Goal: Information Seeking & Learning: Learn about a topic

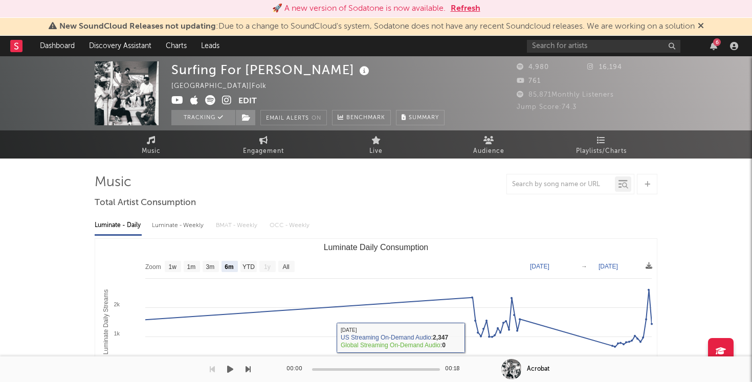
select select "6m"
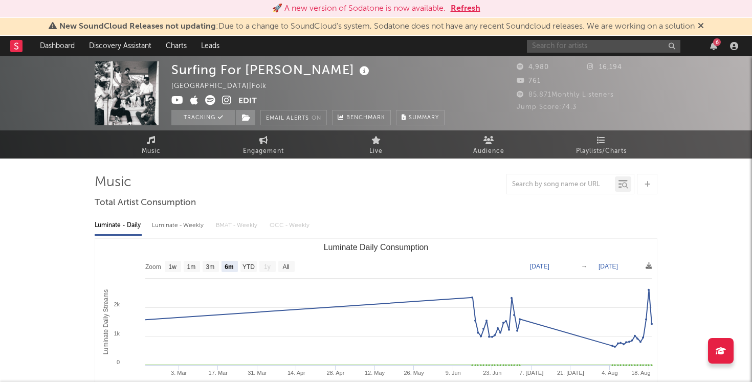
click at [566, 47] on input "text" at bounding box center [604, 46] width 154 height 13
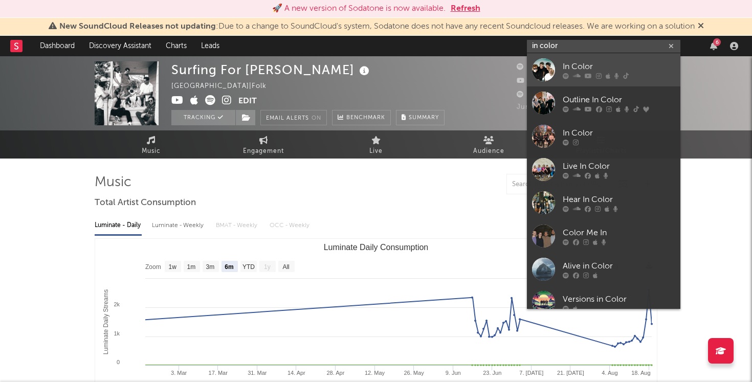
type input "in color"
click at [594, 64] on div "In Color" at bounding box center [619, 66] width 113 height 12
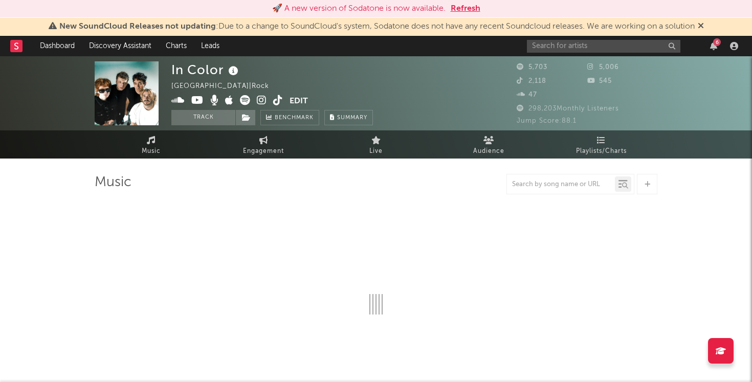
select select "6m"
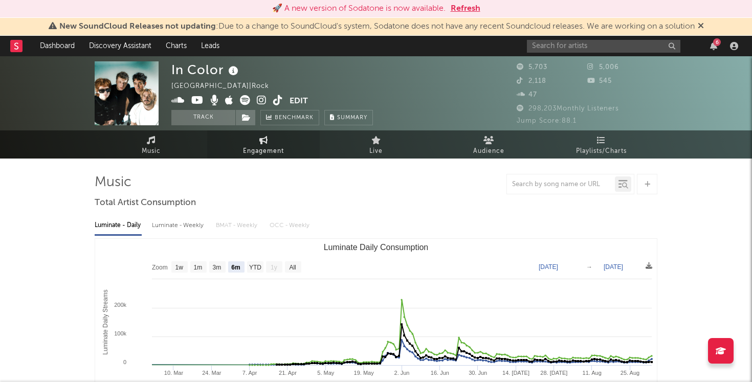
click at [255, 151] on span "Engagement" at bounding box center [263, 151] width 41 height 12
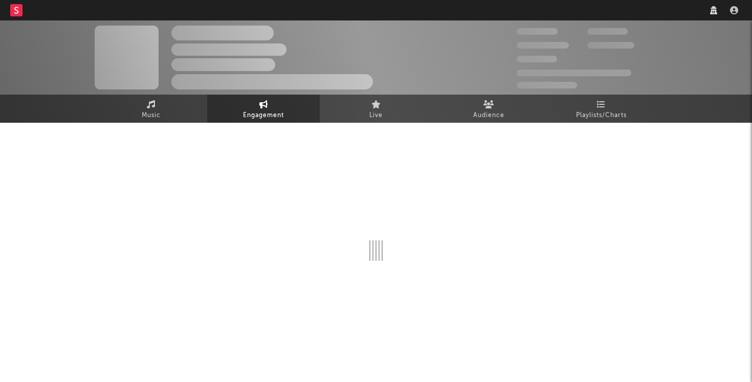
select select "1w"
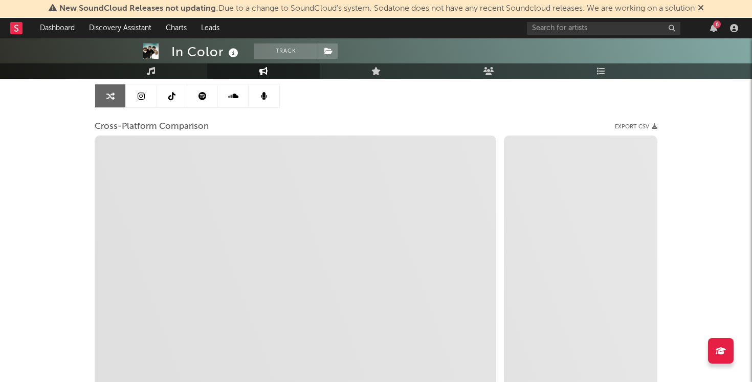
scroll to position [100, 0]
select select "1m"
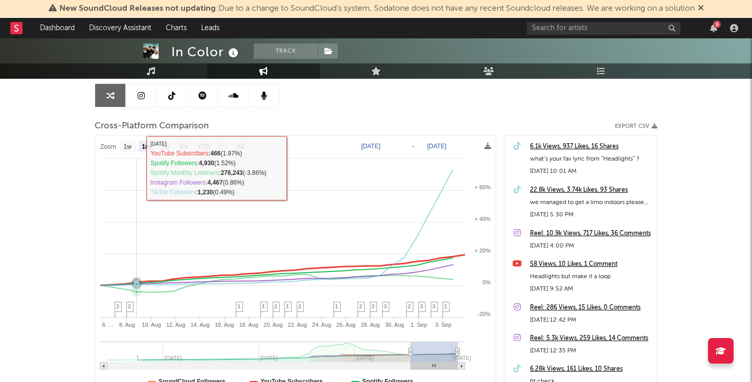
scroll to position [0, 0]
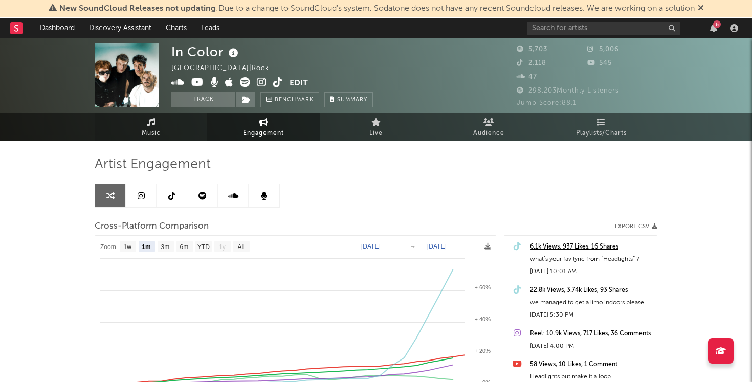
click at [165, 125] on link "Music" at bounding box center [151, 127] width 113 height 28
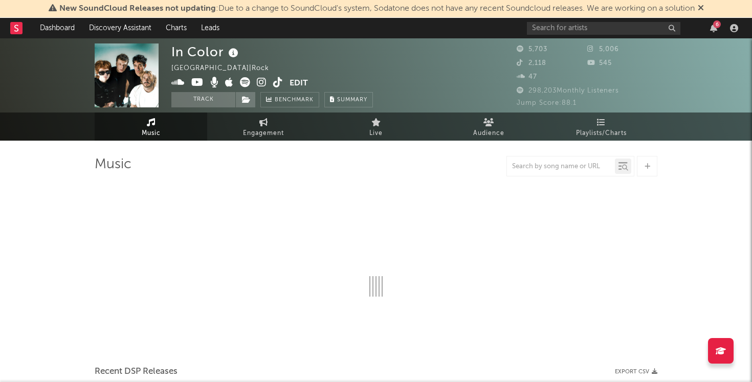
select select "6m"
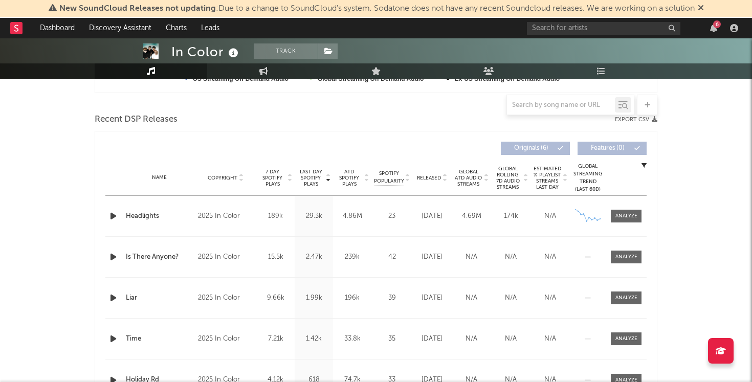
scroll to position [338, 0]
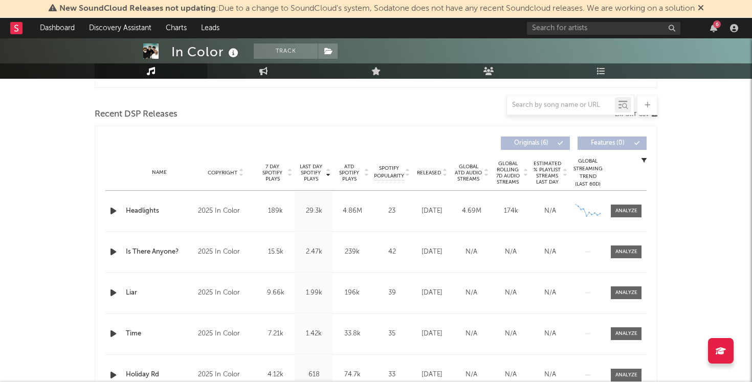
click at [429, 170] on span "Released" at bounding box center [429, 173] width 24 height 6
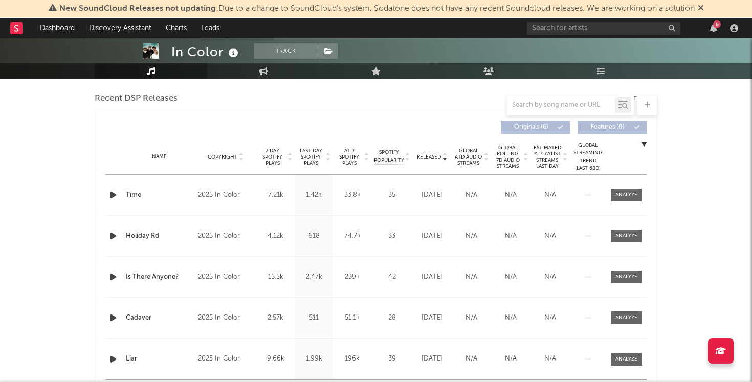
scroll to position [297, 0]
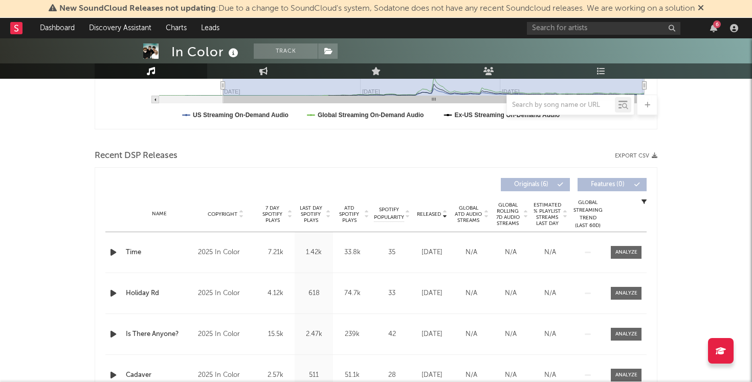
click at [319, 209] on span "Last Day Spotify Plays" at bounding box center [310, 214] width 27 height 18
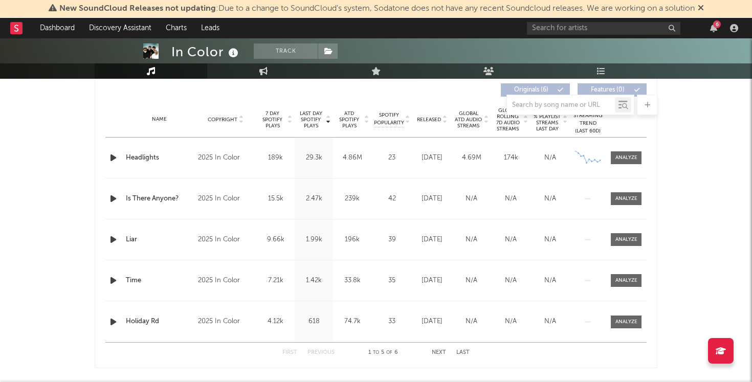
scroll to position [0, 0]
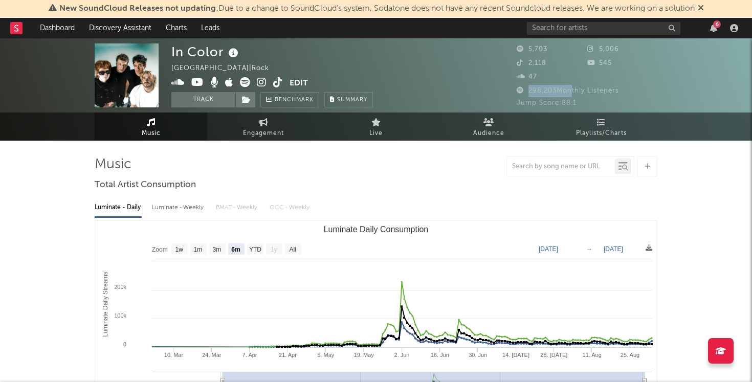
drag, startPoint x: 528, startPoint y: 90, endPoint x: 572, endPoint y: 93, distance: 43.6
click at [572, 93] on span "298,203 Monthly Listeners" at bounding box center [568, 91] width 102 height 7
click at [615, 93] on span "298,203 Monthly Listeners" at bounding box center [568, 91] width 102 height 7
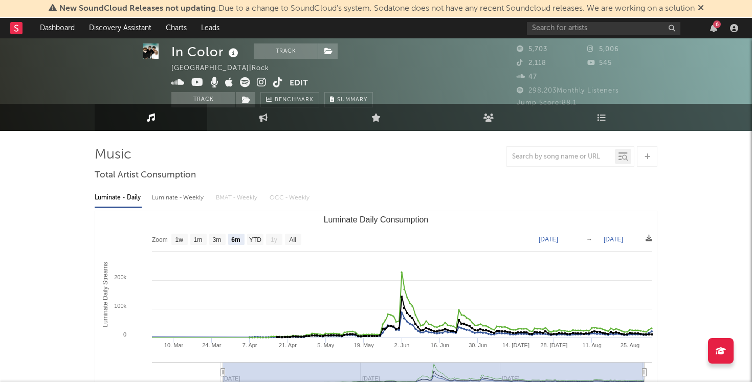
scroll to position [11, 0]
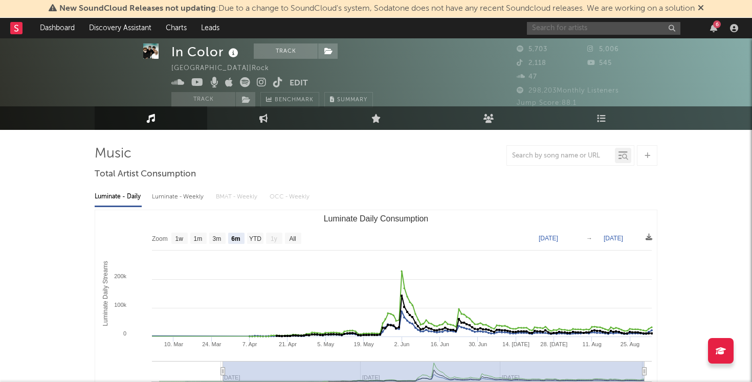
click at [581, 30] on input "text" at bounding box center [604, 28] width 154 height 13
type input "briley king"
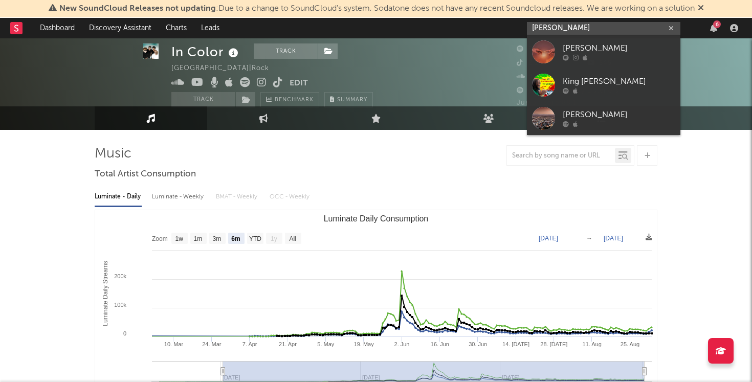
drag, startPoint x: 584, startPoint y: 32, endPoint x: 380, endPoint y: 21, distance: 204.0
click at [380, 21] on nav "Dashboard Discovery Assistant Charts Leads briley king 6" at bounding box center [376, 28] width 752 height 20
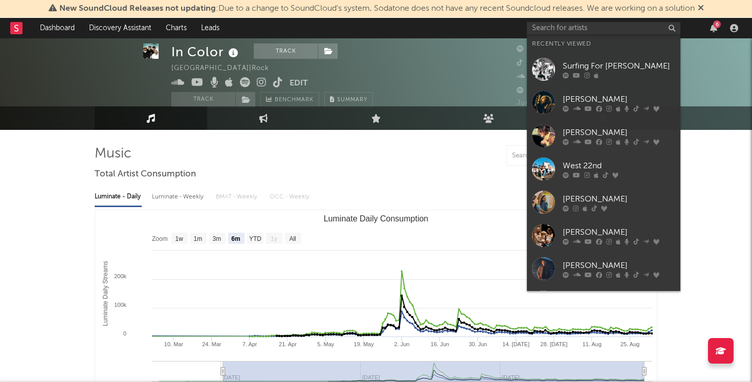
click at [466, 38] on nav "Dashboard Discovery Assistant Charts Leads 6" at bounding box center [376, 28] width 752 height 20
click at [491, 32] on nav "Dashboard Discovery Assistant Charts Leads 6" at bounding box center [376, 28] width 752 height 20
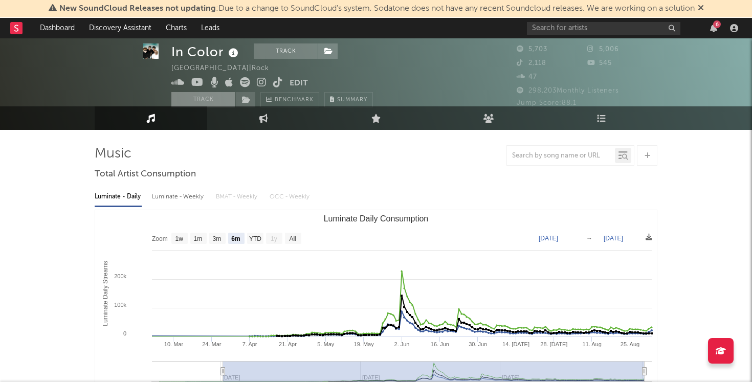
click at [207, 96] on button "Track" at bounding box center [203, 99] width 64 height 15
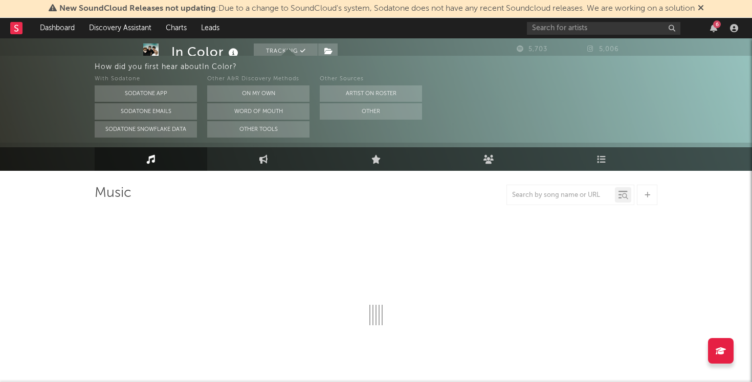
select select "6m"
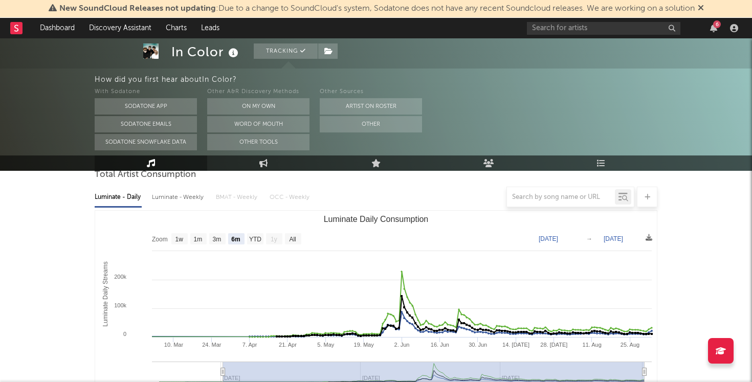
scroll to position [103, 0]
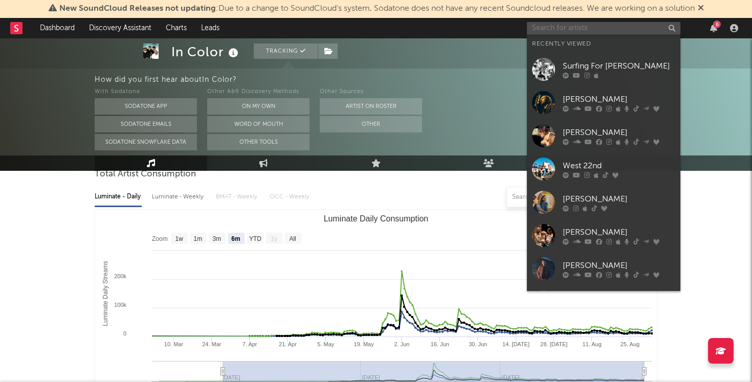
click at [552, 29] on input "text" at bounding box center [604, 28] width 154 height 13
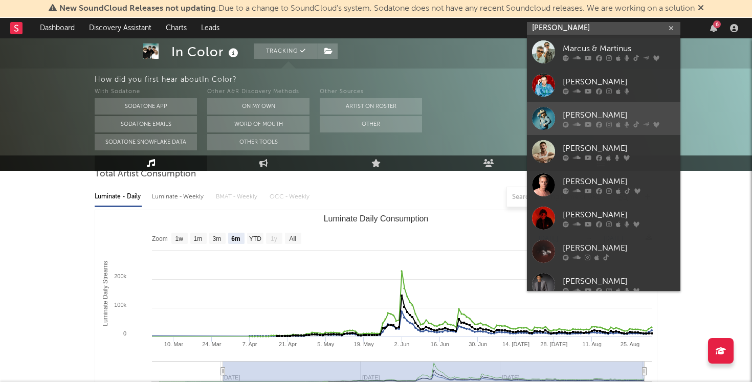
type input "marcus king"
click at [547, 114] on div at bounding box center [543, 118] width 23 height 23
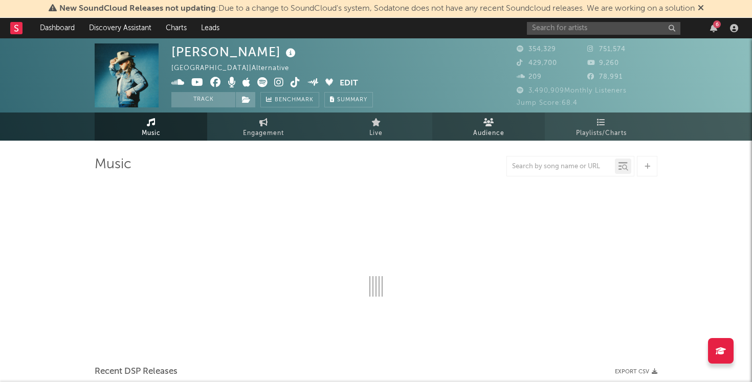
select select "6m"
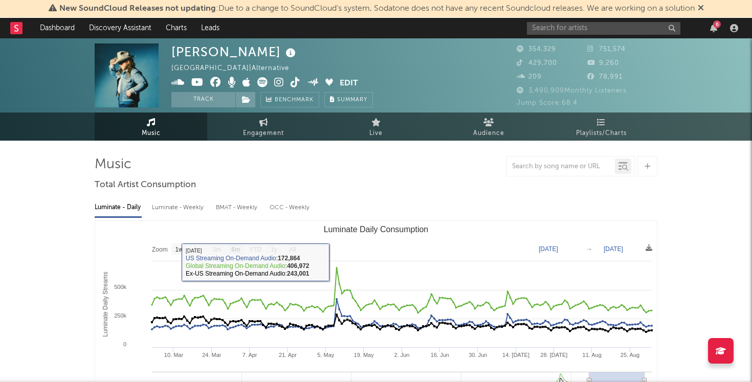
click at [179, 209] on div "Luminate - Weekly" at bounding box center [179, 207] width 54 height 17
select select "6m"
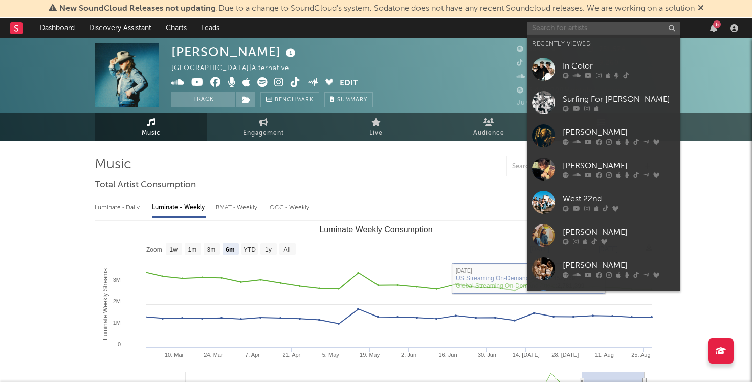
click at [577, 28] on input "text" at bounding box center [604, 28] width 154 height 13
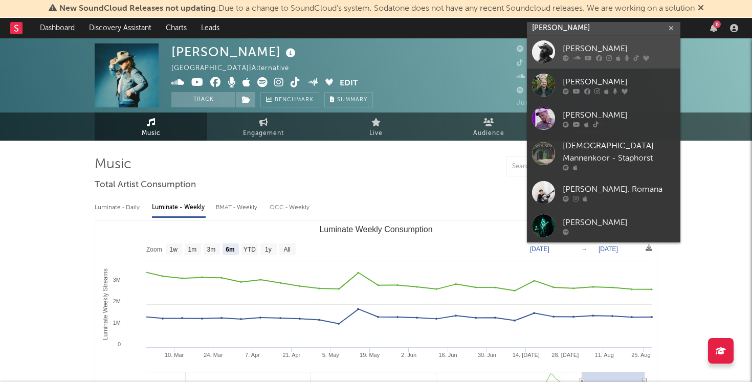
type input "chris staple"
click at [577, 47] on div "Chris Stapleton" at bounding box center [619, 48] width 113 height 12
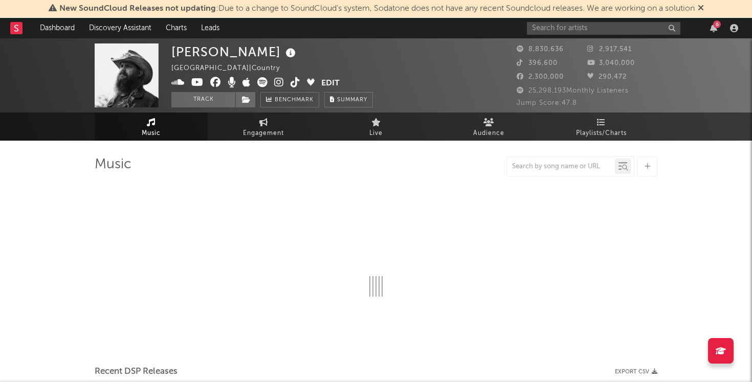
select select "6m"
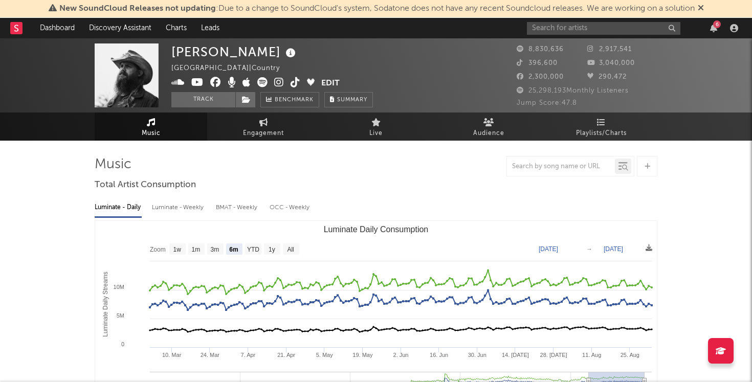
click at [168, 205] on div "Luminate - Weekly" at bounding box center [179, 207] width 54 height 17
select select "6m"
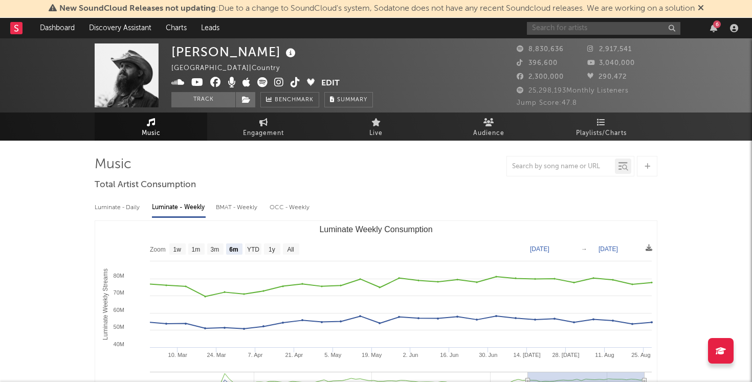
click at [589, 32] on input "text" at bounding box center [604, 28] width 154 height 13
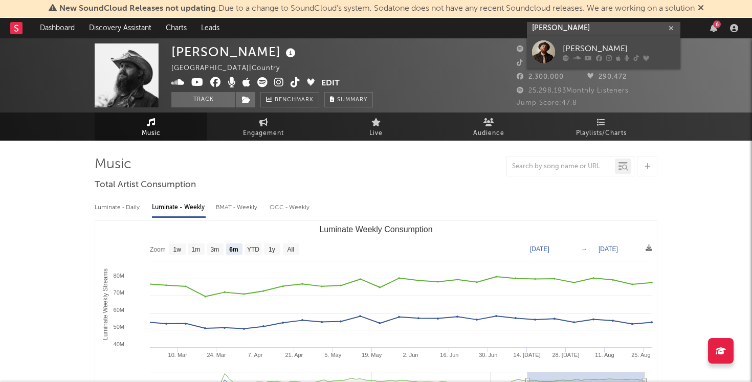
type input "tyler braden"
click at [581, 44] on div "Tyler Braden" at bounding box center [619, 48] width 113 height 12
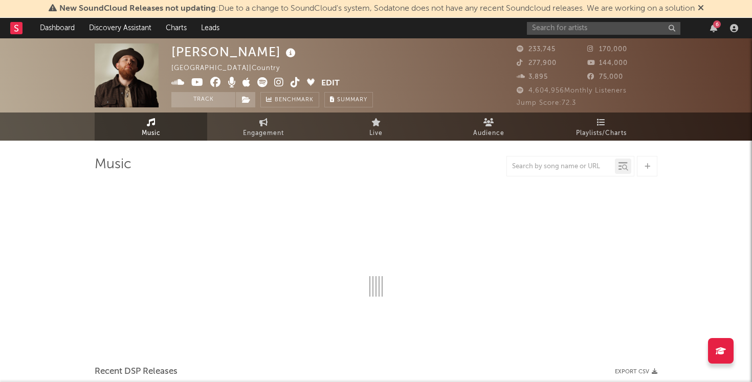
select select "6m"
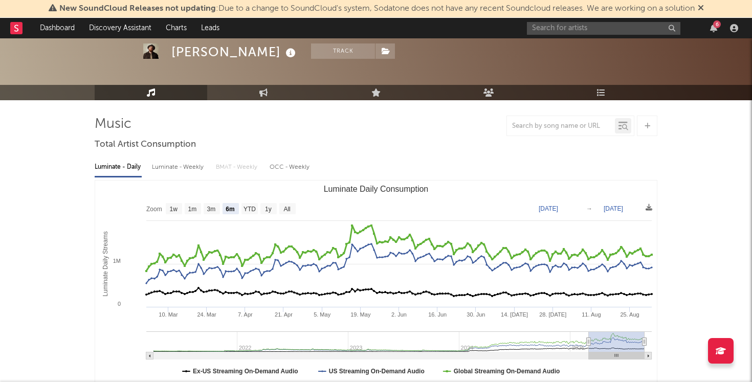
scroll to position [41, 0]
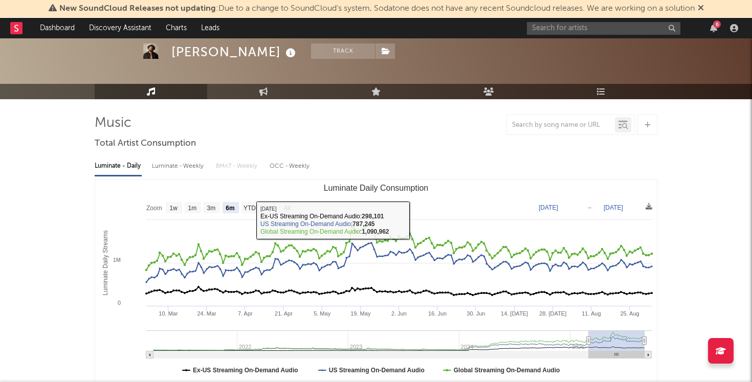
click at [178, 162] on div "Luminate - Weekly" at bounding box center [179, 166] width 54 height 17
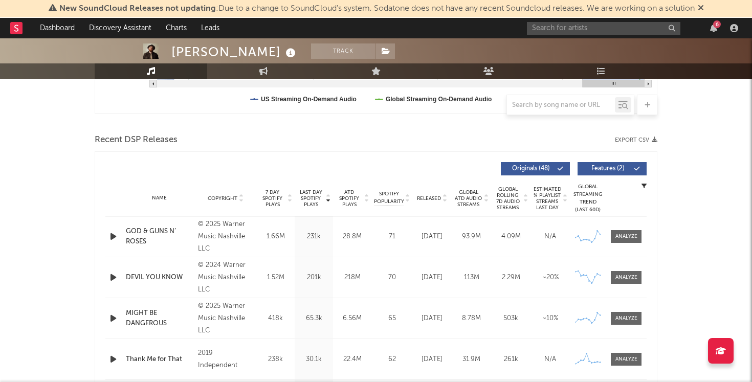
scroll to position [318, 0]
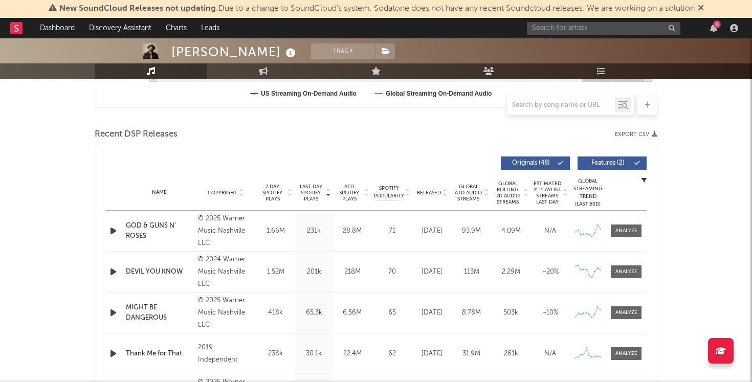
click at [348, 191] on span "ATD Spotify Plays" at bounding box center [349, 193] width 27 height 18
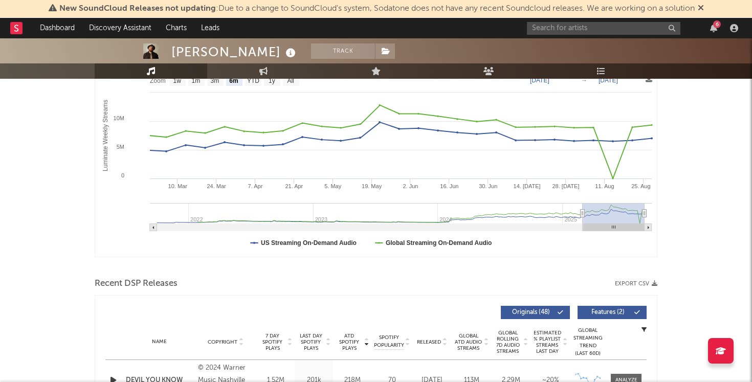
scroll to position [0, 0]
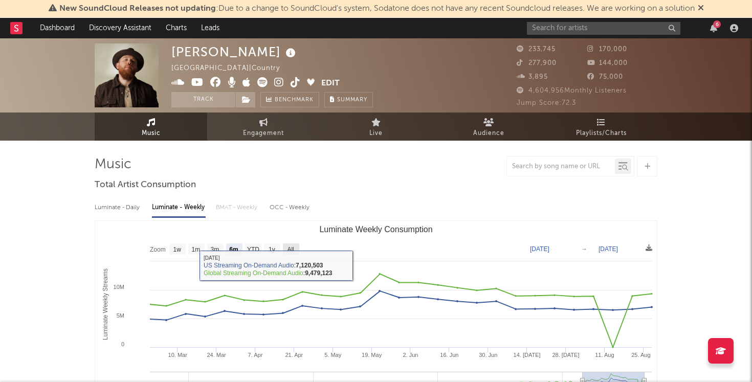
click at [288, 252] on text "All" at bounding box center [290, 249] width 7 height 7
select select "All"
type input "2021-09-30"
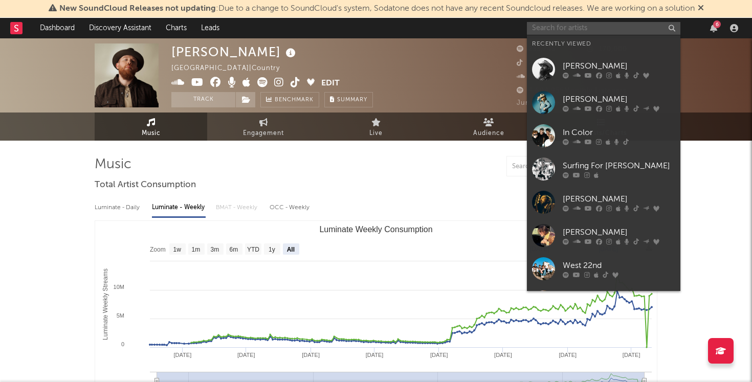
click at [586, 25] on input "text" at bounding box center [604, 28] width 154 height 13
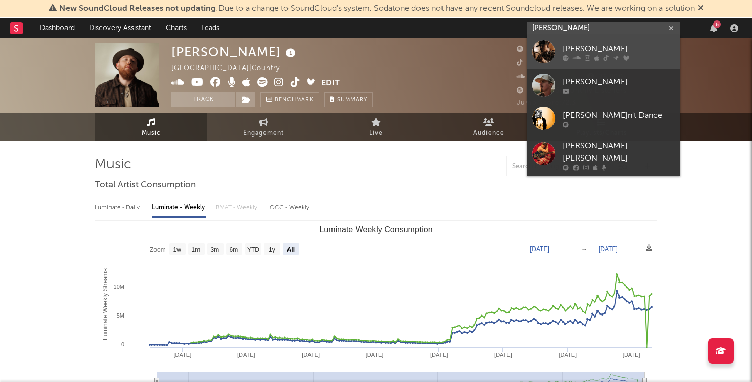
type input "tyler nance"
click at [575, 44] on div "Tyler Nance" at bounding box center [619, 48] width 113 height 12
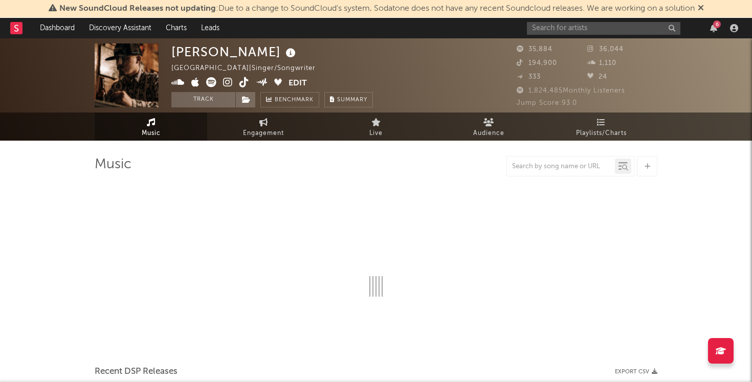
select select "6m"
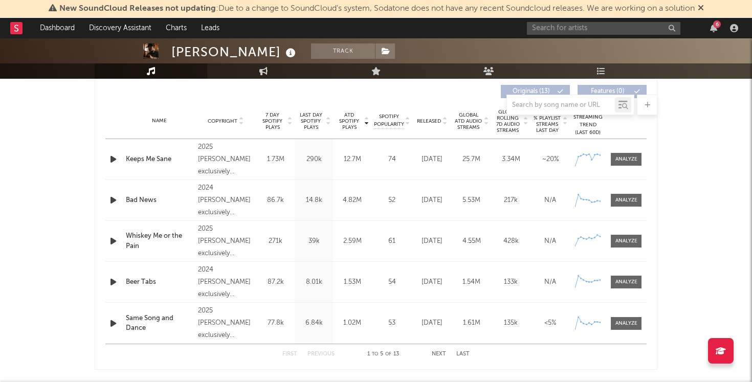
scroll to position [388, 0]
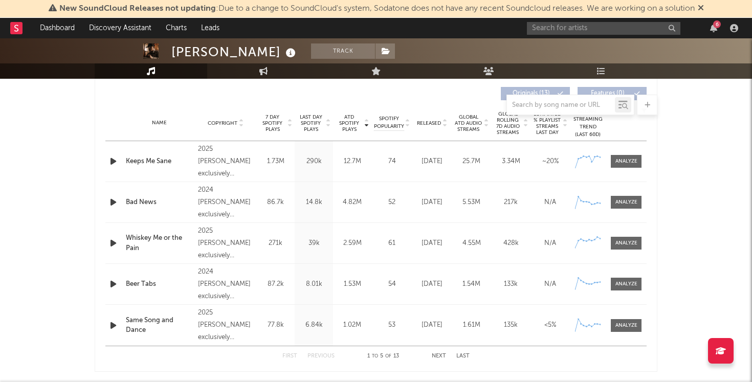
click at [214, 97] on div at bounding box center [376, 105] width 563 height 20
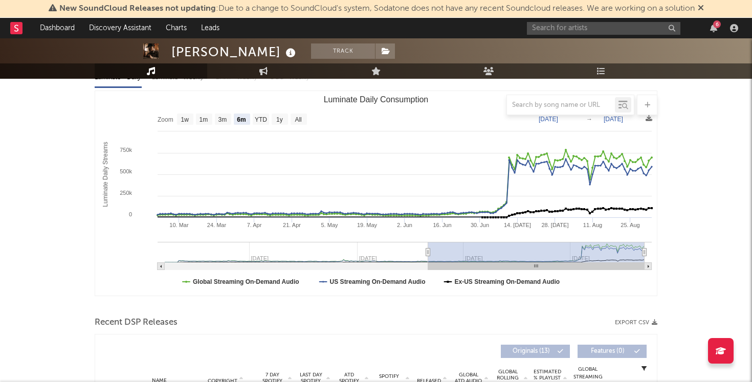
scroll to position [130, 0]
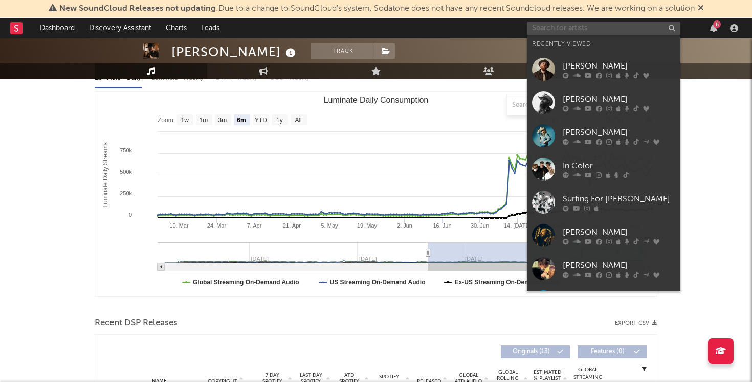
click at [606, 30] on input "text" at bounding box center [604, 28] width 154 height 13
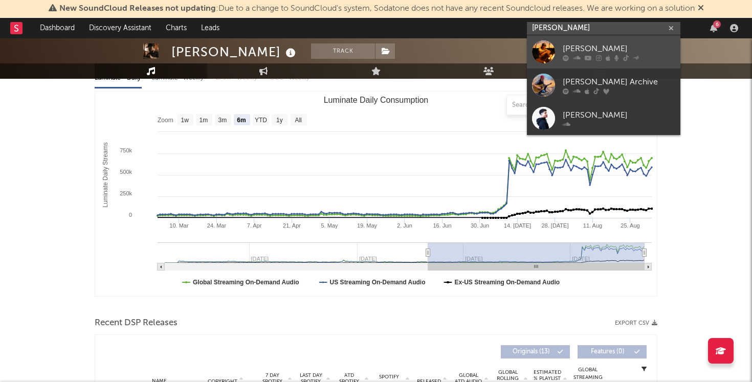
type input "blake whiten"
click at [578, 44] on div "Blake Whiten" at bounding box center [619, 48] width 113 height 12
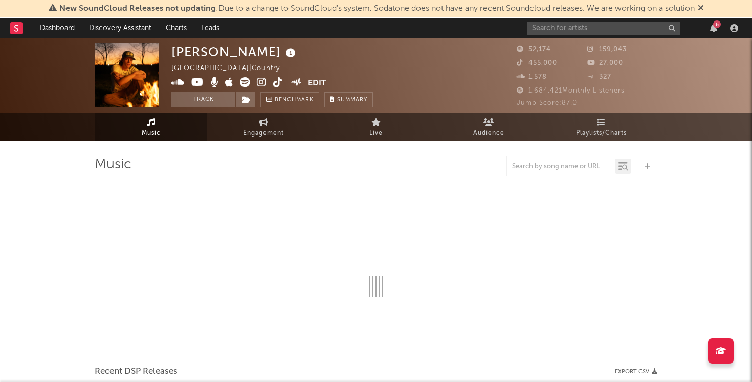
select select "6m"
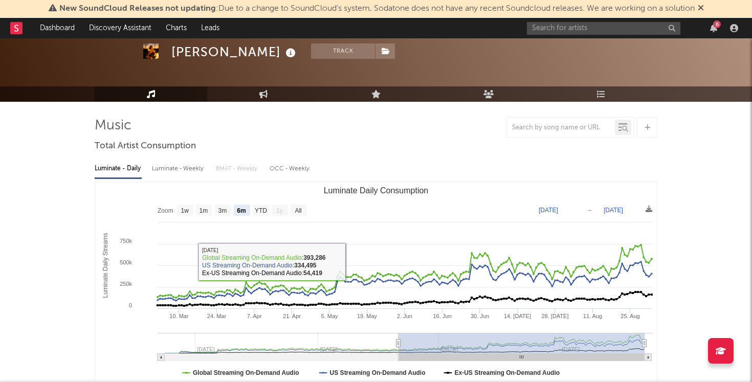
scroll to position [48, 0]
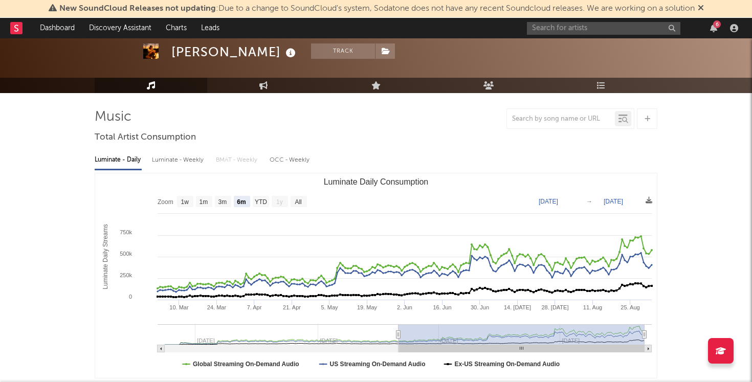
click at [169, 160] on div "Luminate - Weekly" at bounding box center [179, 160] width 54 height 17
select select "6m"
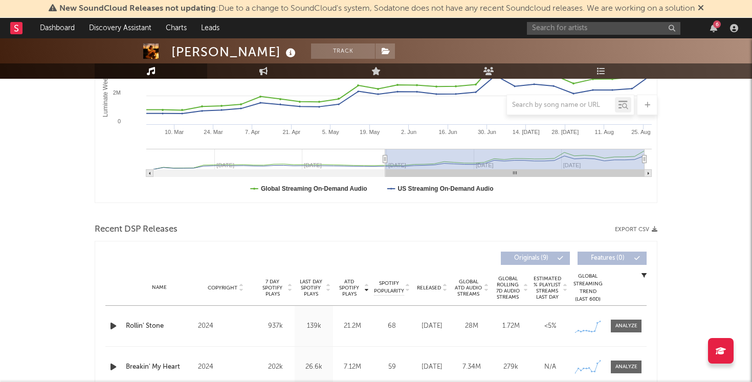
scroll to position [0, 0]
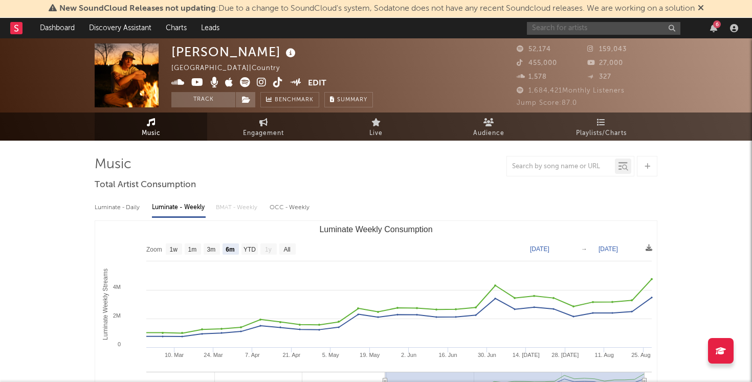
click at [573, 31] on input "text" at bounding box center [604, 28] width 154 height 13
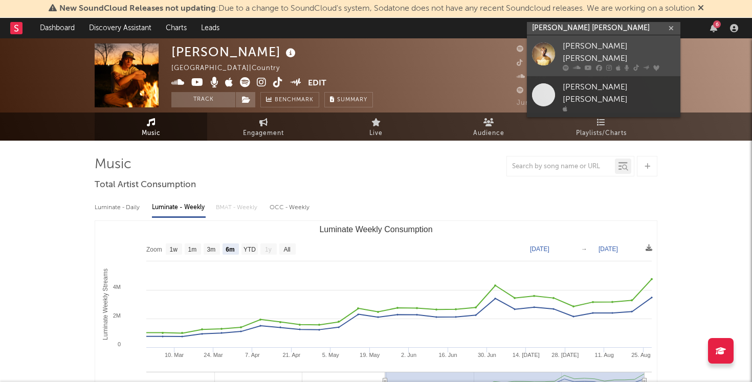
type input "hudson westbrook"
click at [549, 55] on div at bounding box center [543, 53] width 23 height 23
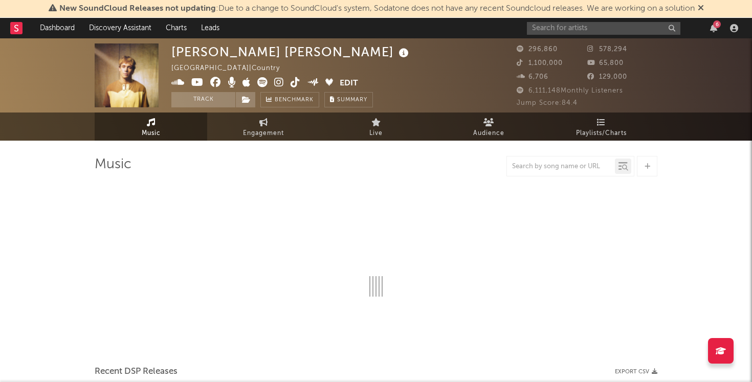
select select "6m"
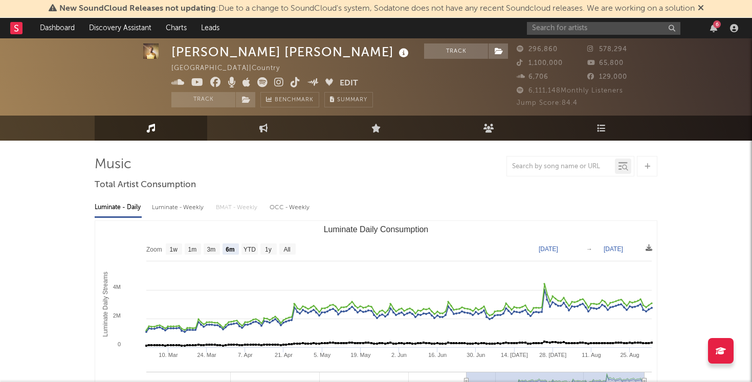
scroll to position [13, 0]
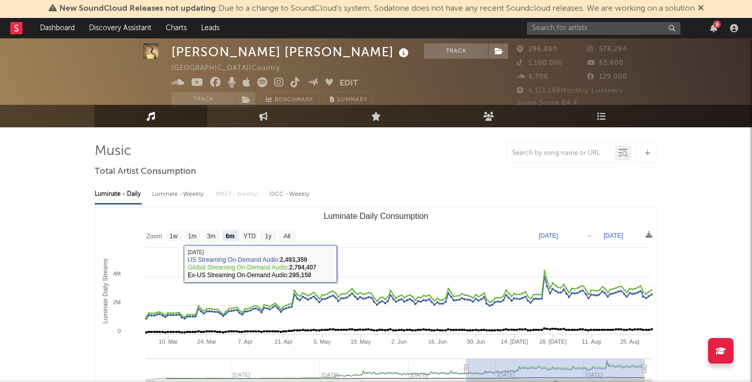
click at [173, 192] on div "Luminate - Weekly" at bounding box center [179, 194] width 54 height 17
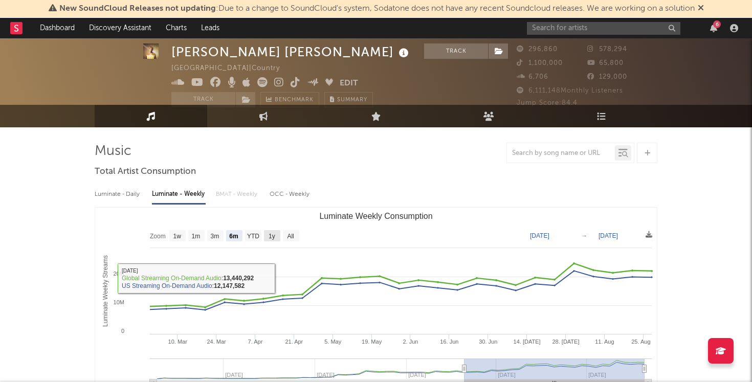
click at [274, 239] on text "1y" at bounding box center [272, 236] width 7 height 7
select select "1y"
type input "2024-08-28"
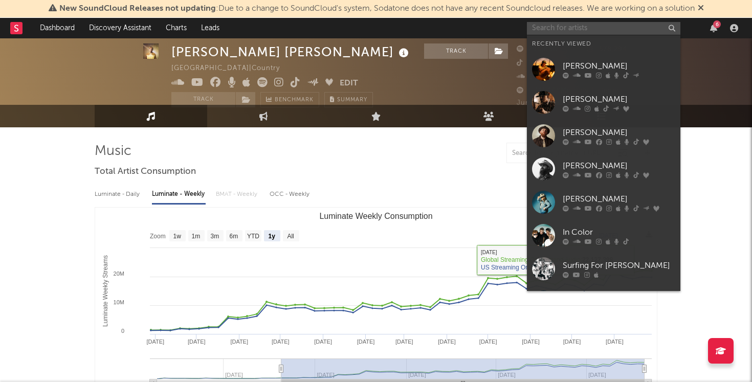
click at [564, 32] on input "text" at bounding box center [604, 28] width 154 height 13
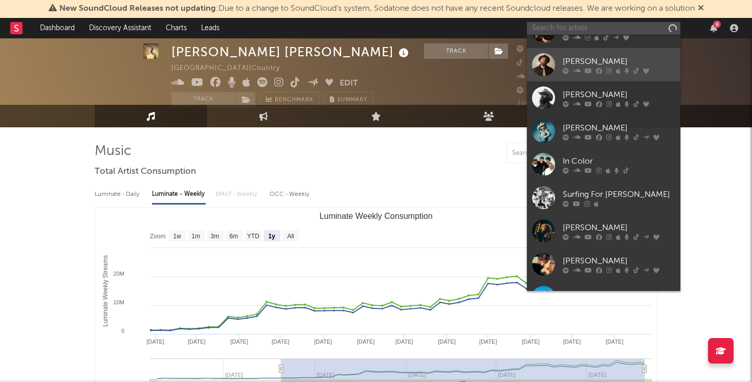
scroll to position [94, 0]
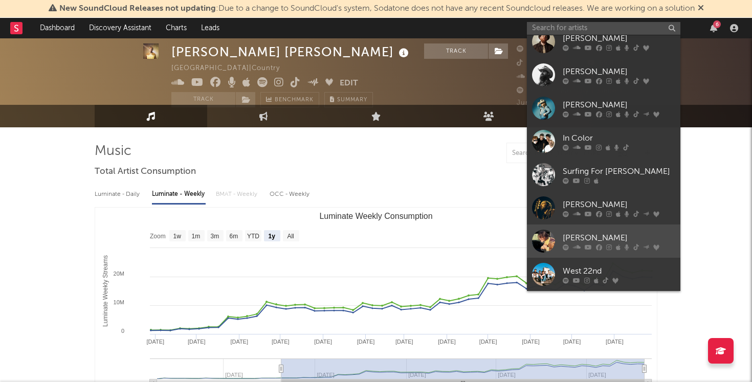
click at [582, 230] on link "[PERSON_NAME]" at bounding box center [604, 241] width 154 height 33
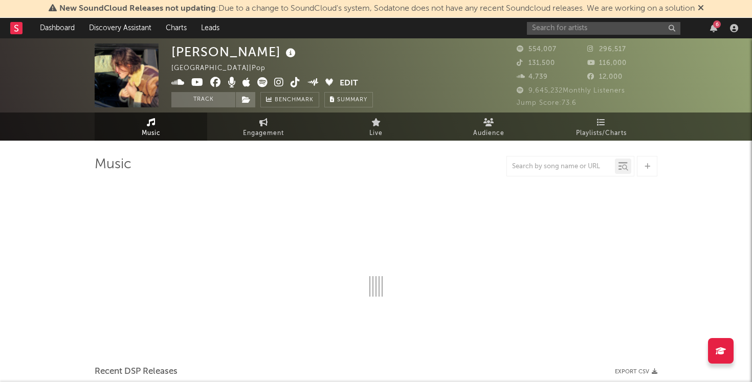
select select "6m"
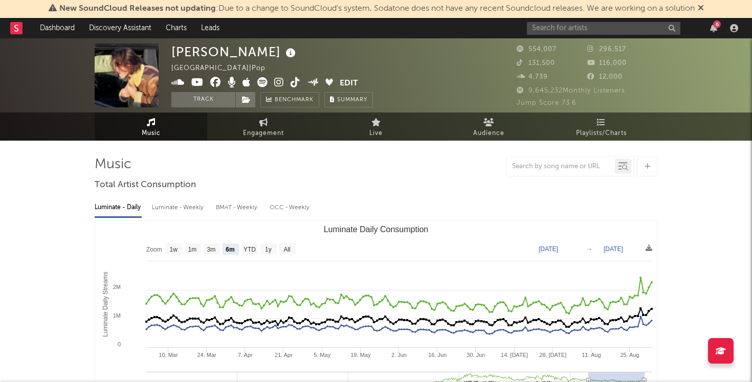
click at [167, 216] on div "Luminate - Weekly" at bounding box center [179, 207] width 54 height 17
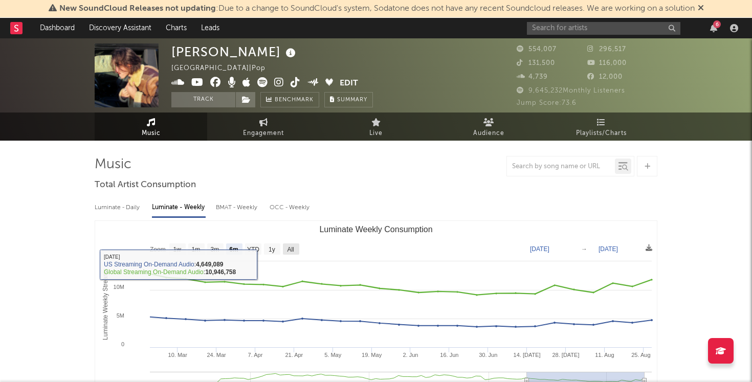
click at [291, 244] on rect "Luminate Weekly Consumption" at bounding box center [291, 249] width 16 height 11
select select "All"
type input "2023-08-10"
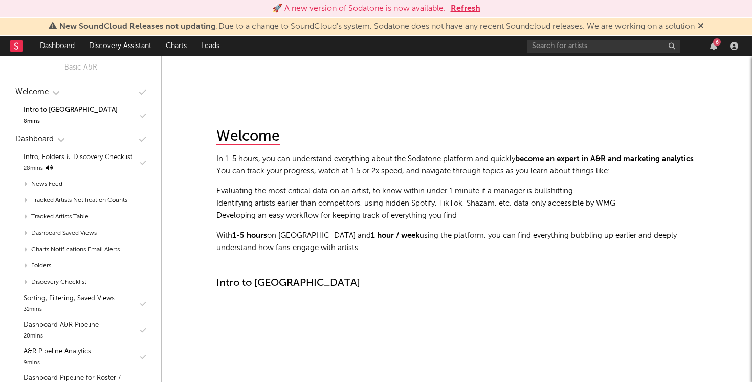
scroll to position [532, 0]
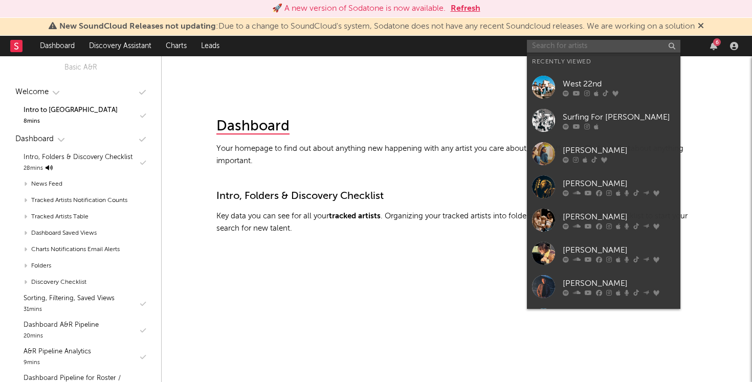
click at [550, 48] on input "text" at bounding box center [604, 46] width 154 height 13
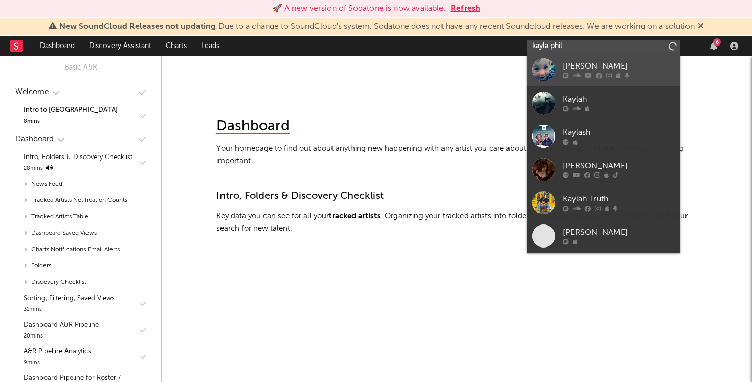
type input "kayla phil"
click at [616, 58] on link "Kayla Phillips" at bounding box center [604, 69] width 154 height 33
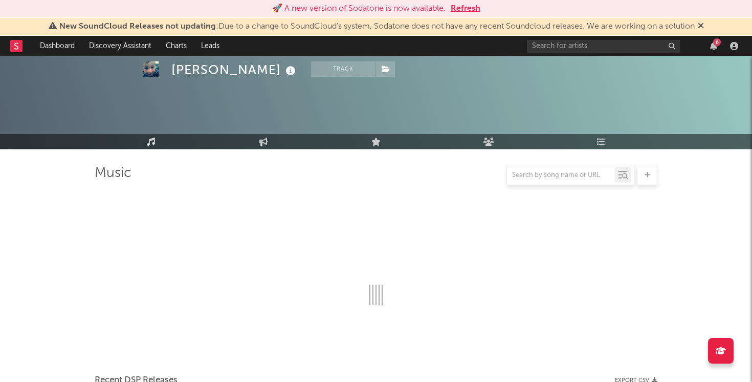
scroll to position [532, 0]
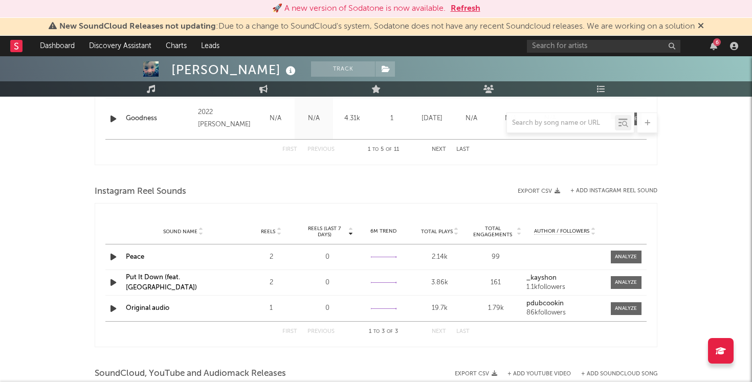
select select "1w"
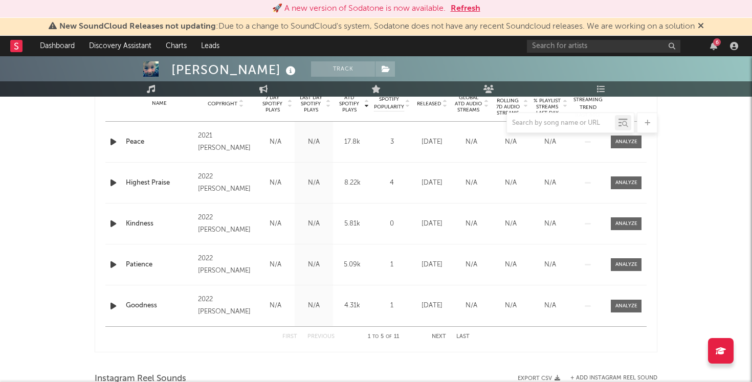
scroll to position [577, 0]
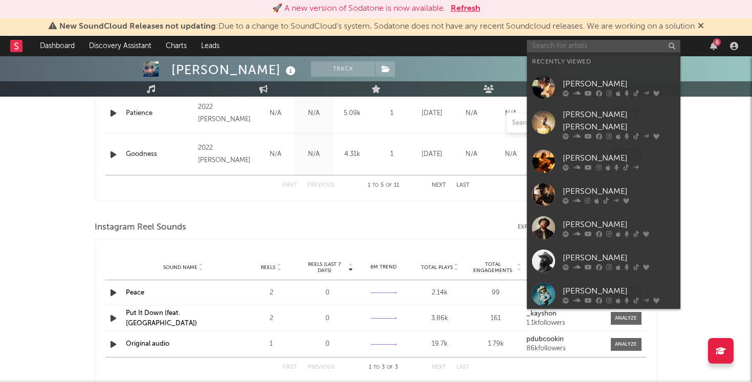
click at [617, 52] on input "text" at bounding box center [604, 46] width 154 height 13
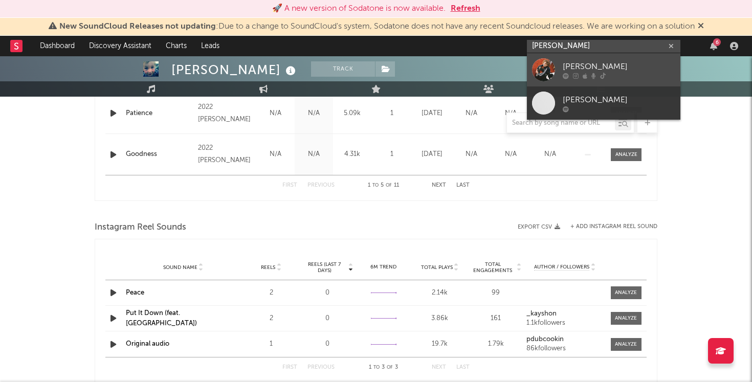
type input "eden joel"
click at [608, 67] on div "[PERSON_NAME]" at bounding box center [619, 66] width 113 height 12
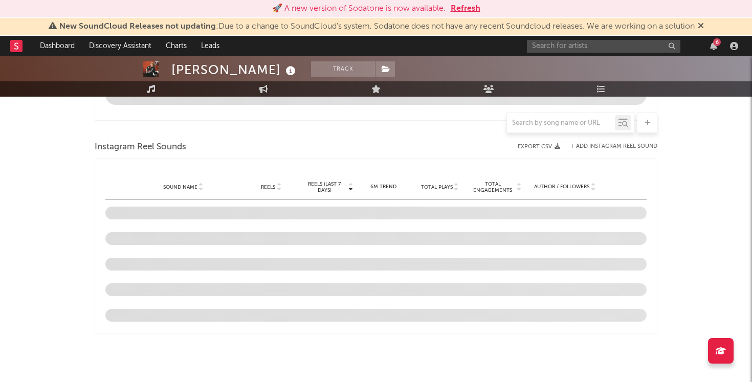
scroll to position [301, 0]
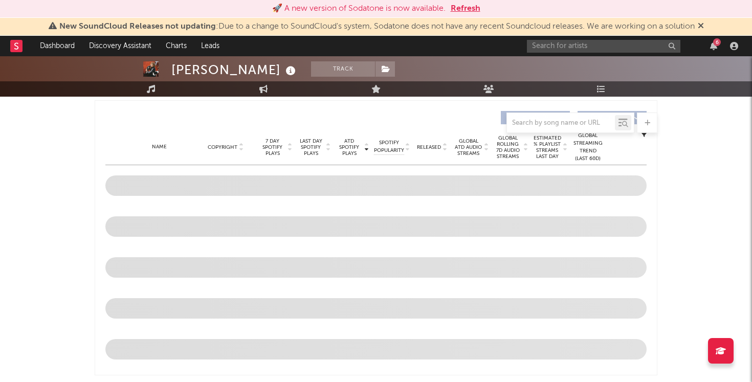
select select "1w"
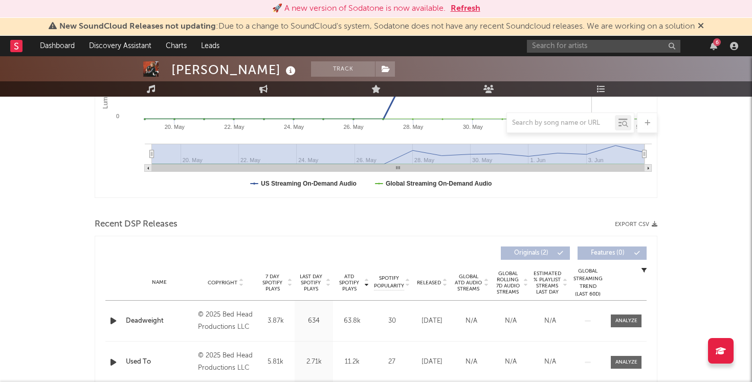
scroll to position [357, 0]
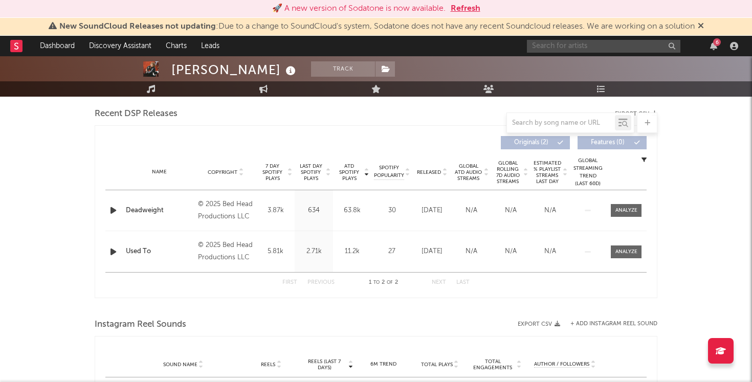
click at [605, 50] on input "text" at bounding box center [604, 46] width 154 height 13
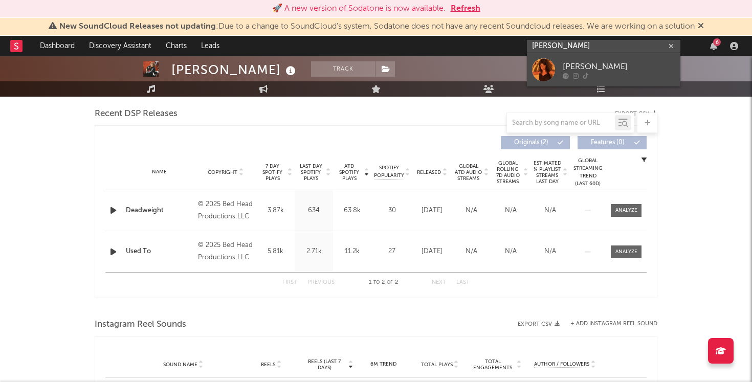
type input "lydia kenny"
click at [609, 67] on div "[PERSON_NAME]" at bounding box center [619, 66] width 113 height 12
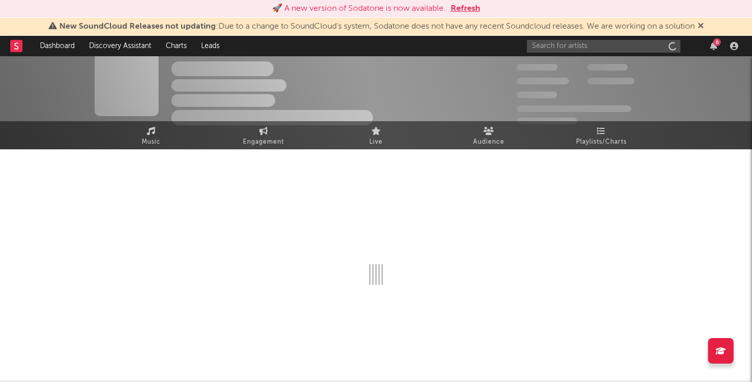
scroll to position [9, 0]
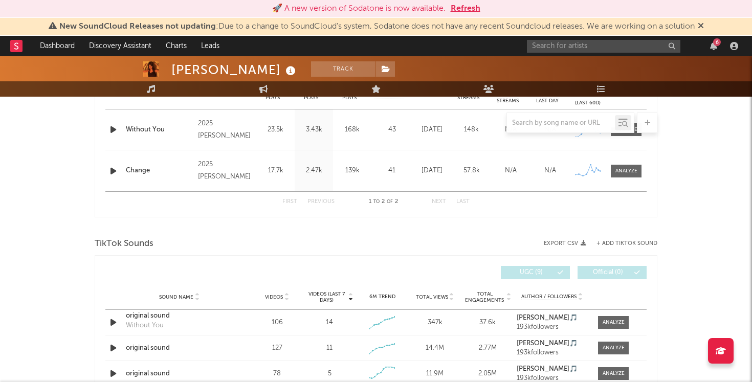
select select "1w"
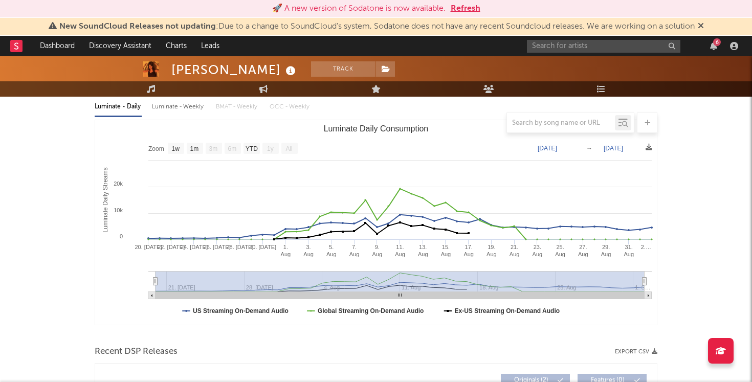
scroll to position [100, 0]
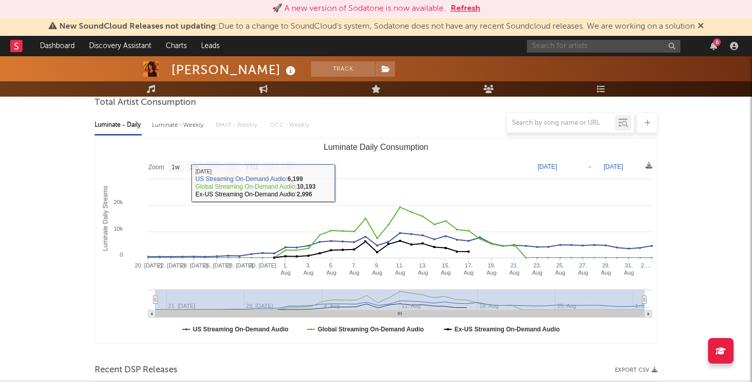
click at [562, 46] on input "text" at bounding box center [604, 46] width 154 height 13
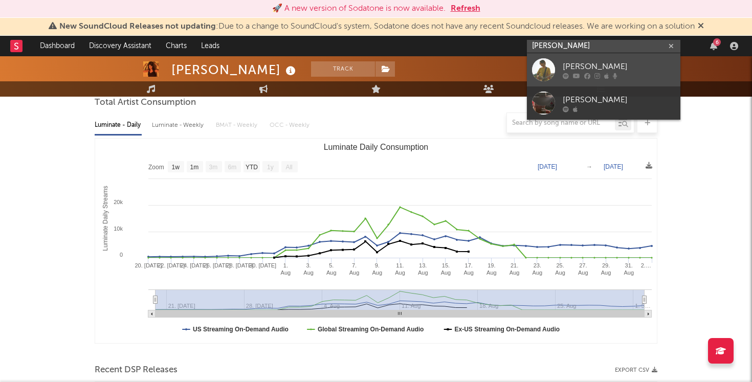
type input "ben goldsmith"
click at [605, 70] on div "Ben Goldsmith" at bounding box center [619, 66] width 113 height 12
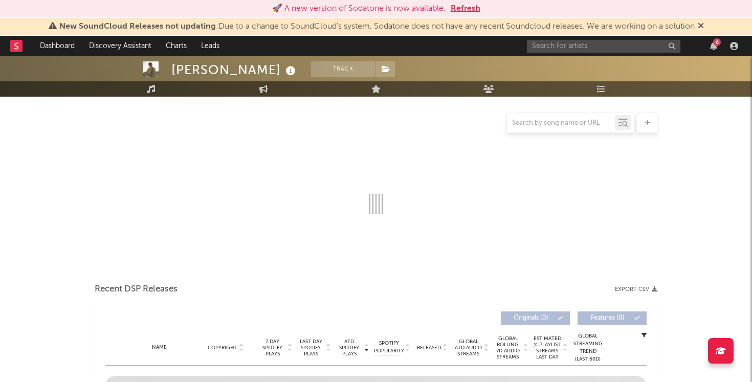
select select "6m"
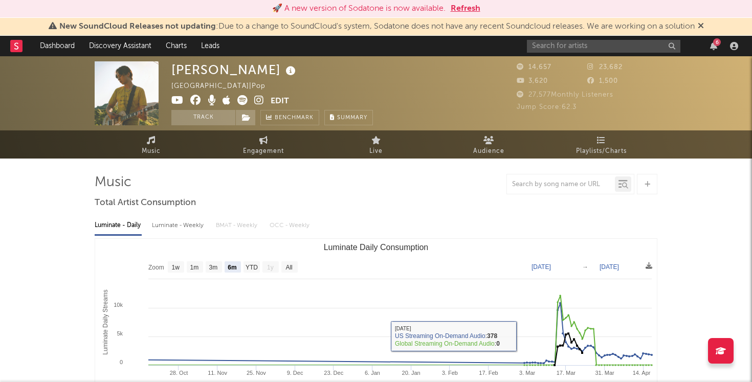
click at [185, 221] on div "Luminate - Weekly" at bounding box center [179, 225] width 54 height 17
select select "6m"
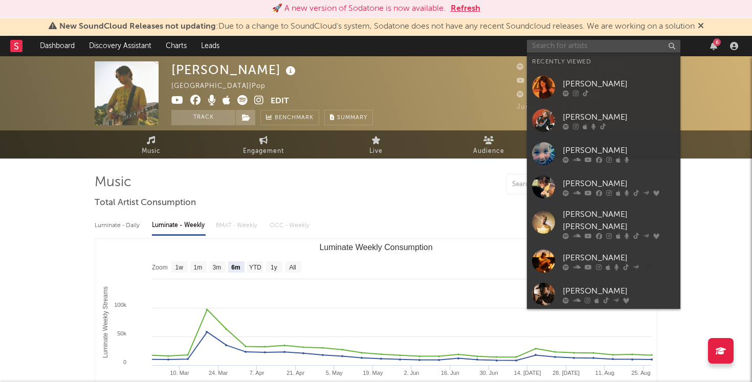
click at [626, 40] on input "text" at bounding box center [604, 46] width 154 height 13
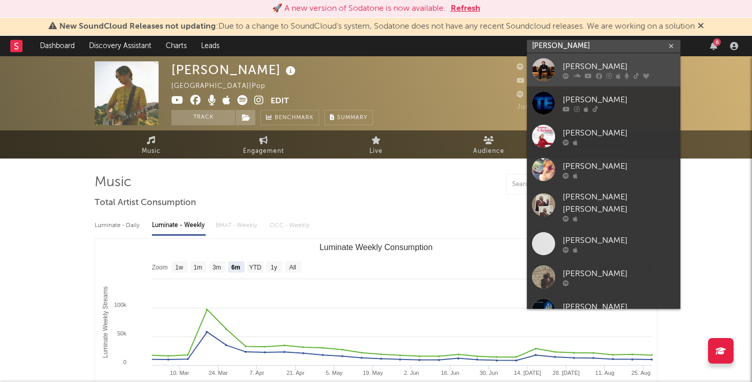
type input "thomas edwards"
click at [599, 64] on div "Thomas Edwards" at bounding box center [619, 66] width 113 height 12
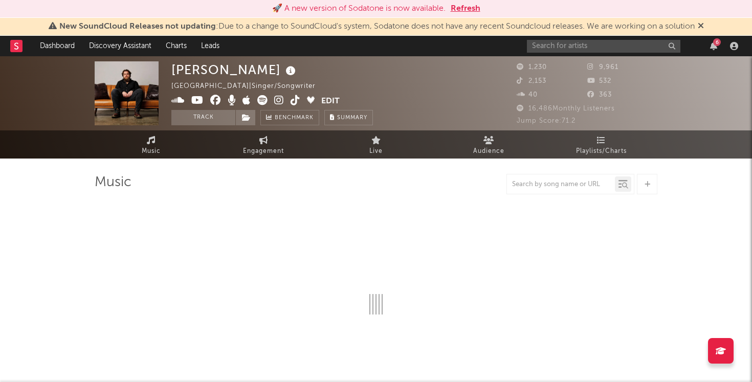
select select "6m"
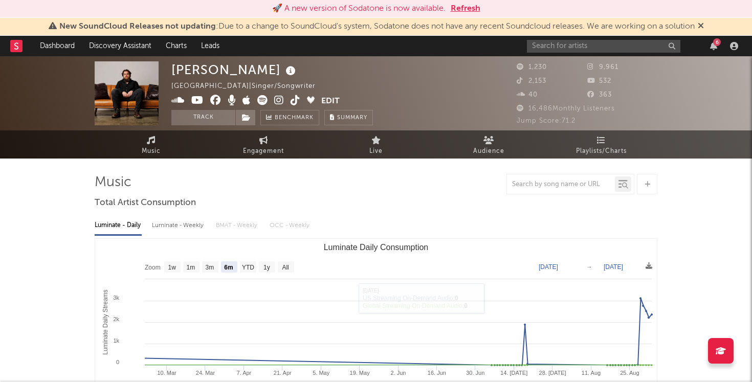
click at [186, 226] on div "Luminate - Weekly" at bounding box center [179, 225] width 54 height 17
select select "6m"
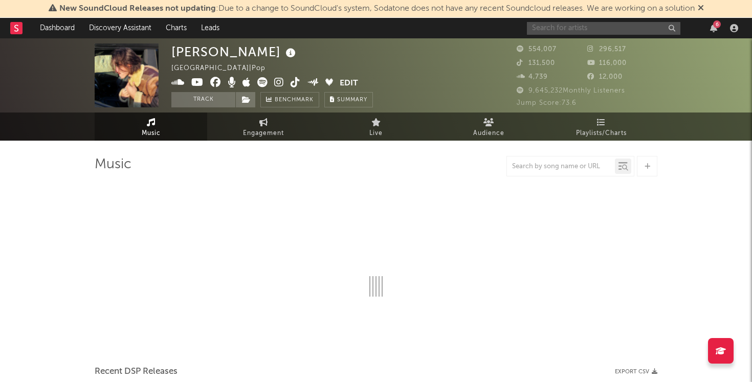
click at [622, 25] on input "text" at bounding box center [604, 28] width 154 height 13
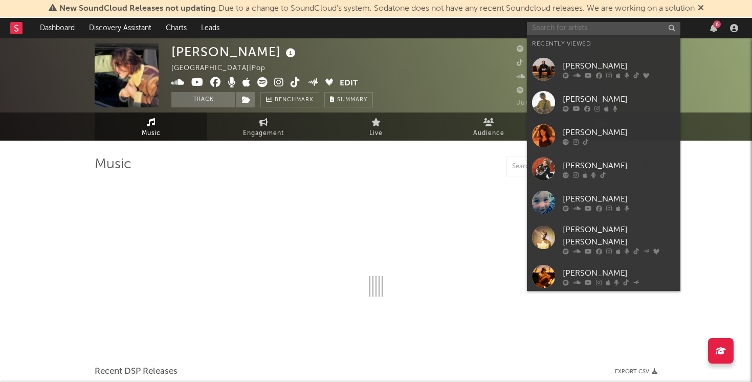
select select "6m"
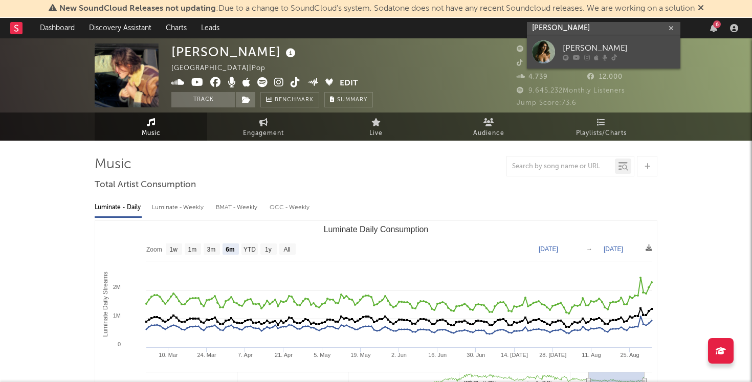
type input "isabel van geldr"
click at [596, 45] on div "Isabel van Gelder" at bounding box center [619, 48] width 113 height 12
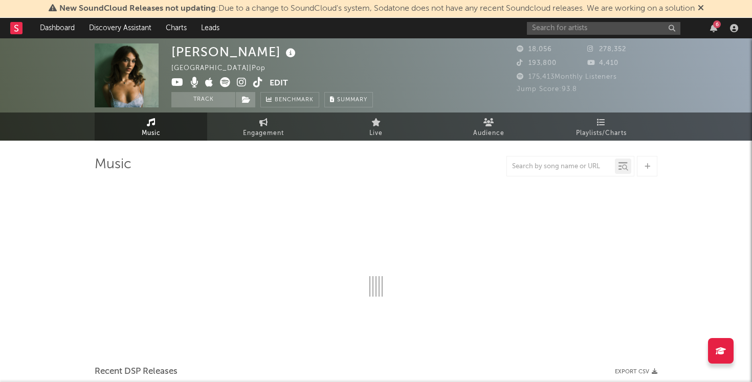
select select "1w"
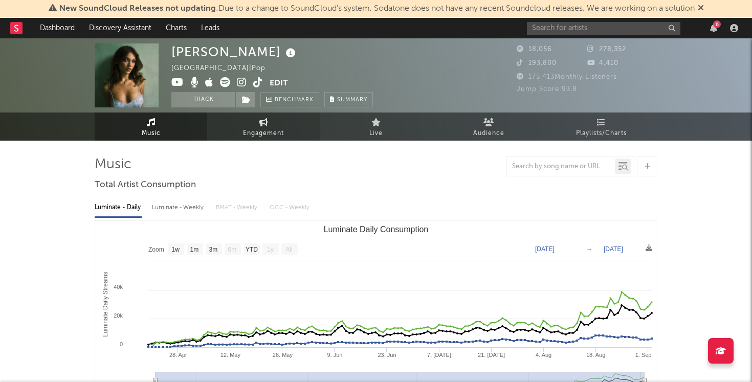
click at [282, 132] on span "Engagement" at bounding box center [263, 133] width 41 height 12
select select "1w"
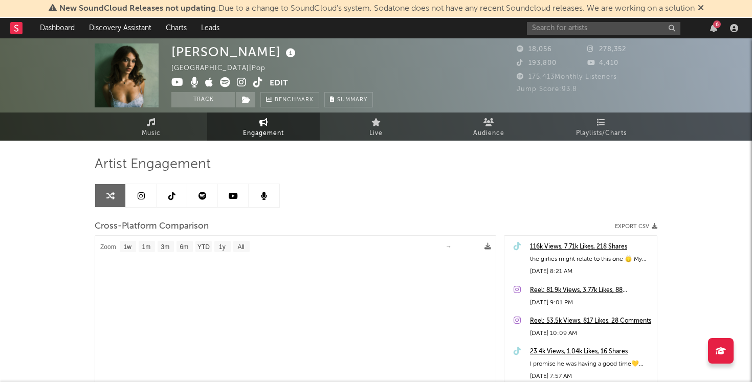
select select "1m"
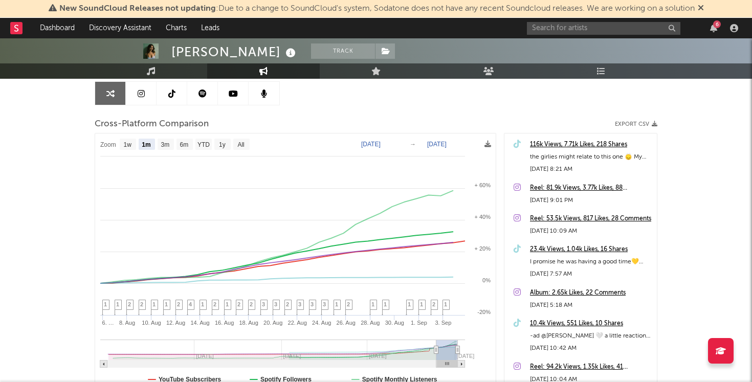
scroll to position [100, 0]
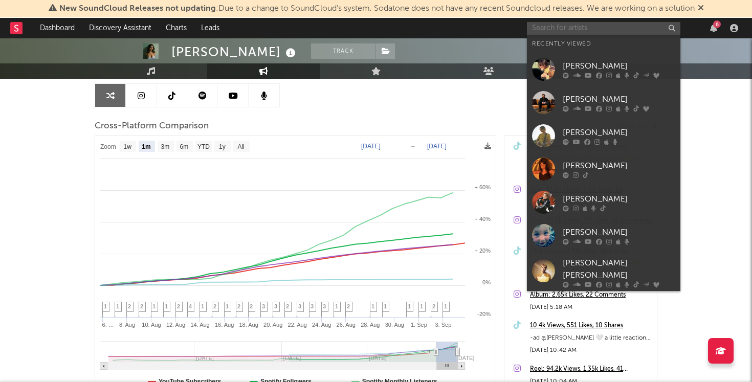
click at [555, 31] on input "text" at bounding box center [604, 28] width 154 height 13
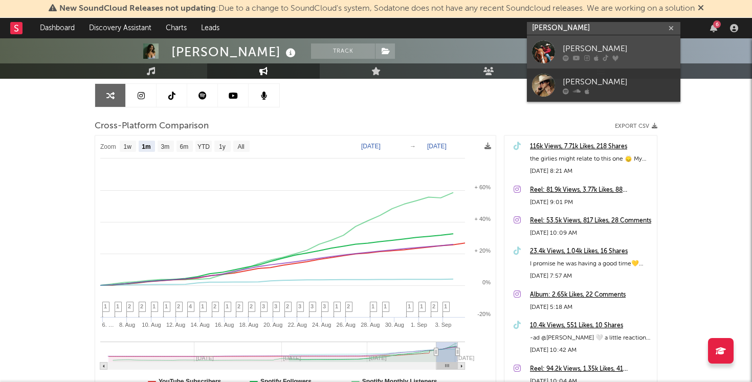
type input "ricky chilton"
click at [590, 44] on div "[PERSON_NAME]" at bounding box center [619, 48] width 113 height 12
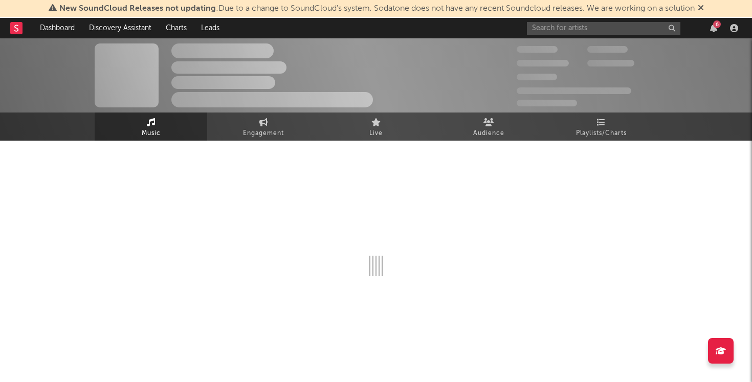
select select "6m"
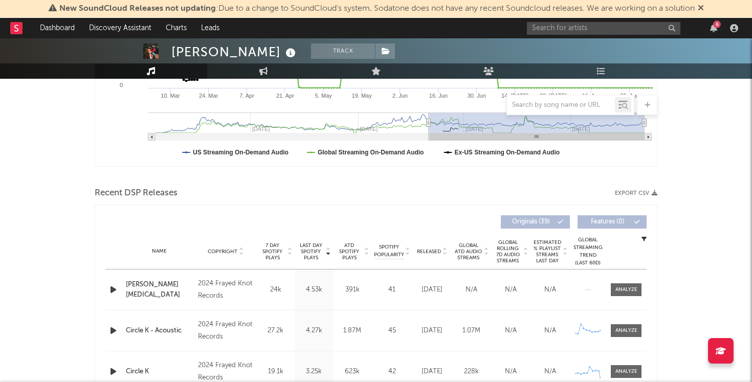
scroll to position [263, 0]
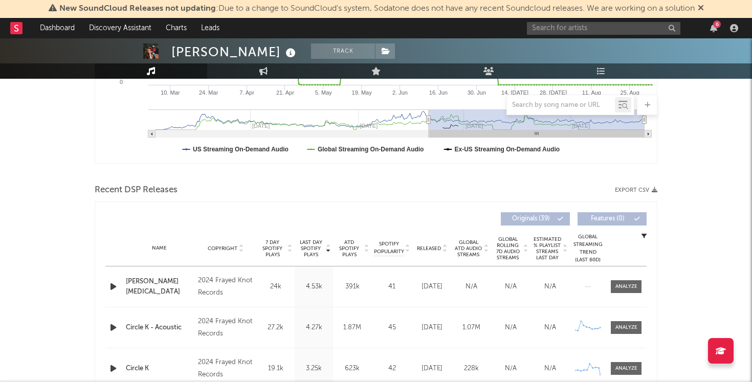
click at [272, 246] on span "7 Day Spotify Plays" at bounding box center [272, 249] width 27 height 18
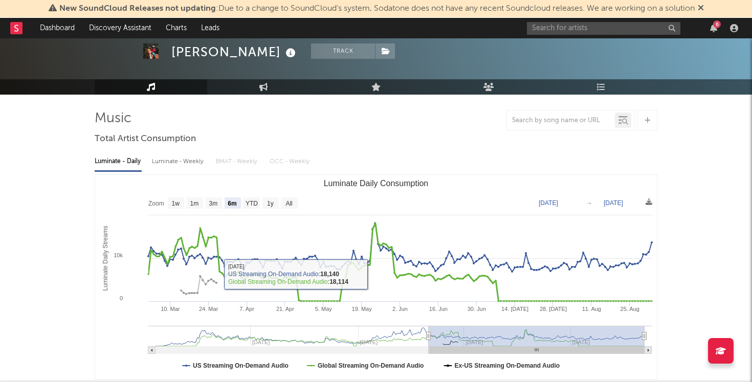
scroll to position [39, 0]
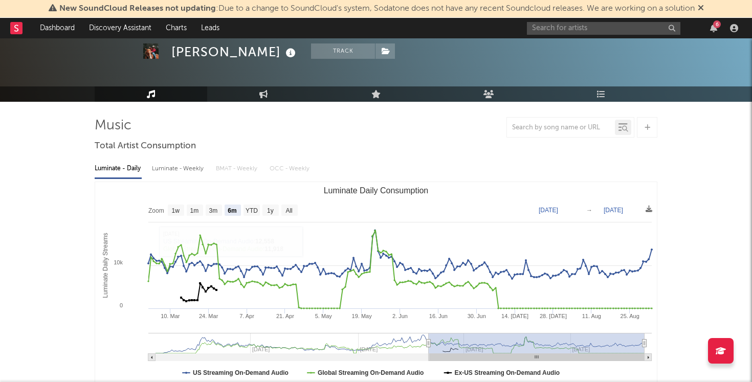
click at [170, 169] on div "Luminate - Weekly" at bounding box center [179, 168] width 54 height 17
select select "6m"
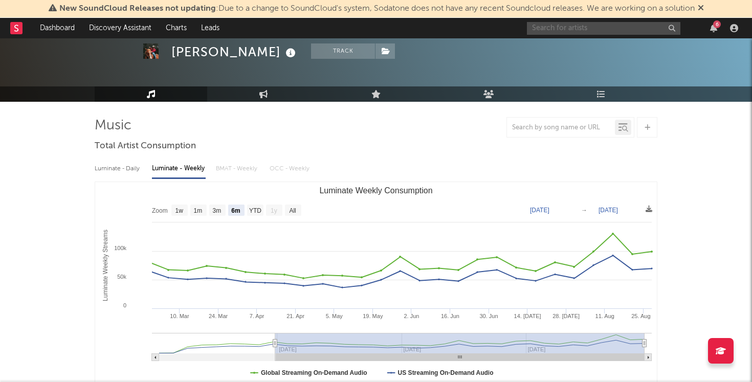
click at [560, 29] on input "text" at bounding box center [604, 28] width 154 height 13
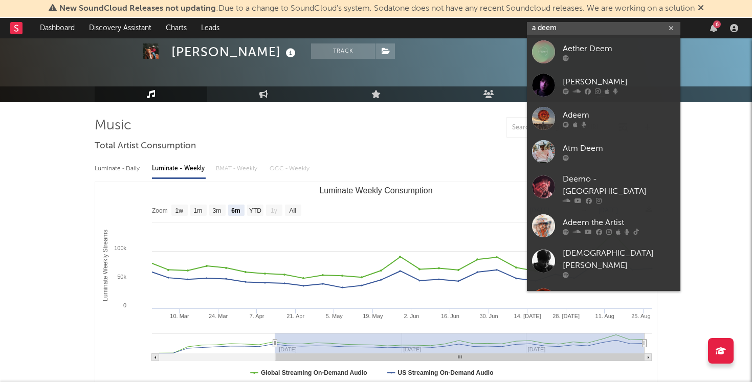
click at [540, 28] on input "a deem" at bounding box center [604, 28] width 154 height 13
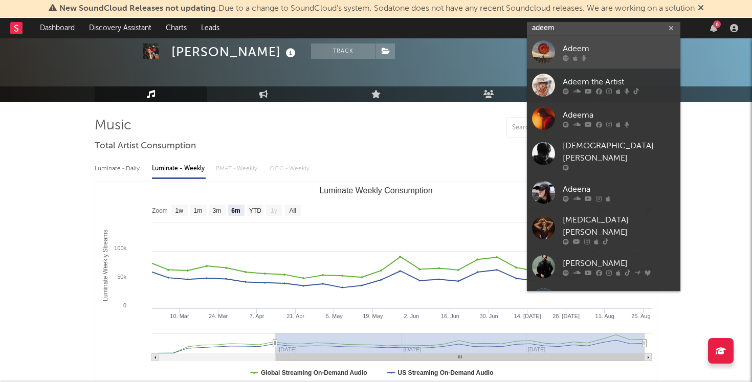
type input "adeem"
click at [593, 40] on link "Adeem" at bounding box center [604, 51] width 154 height 33
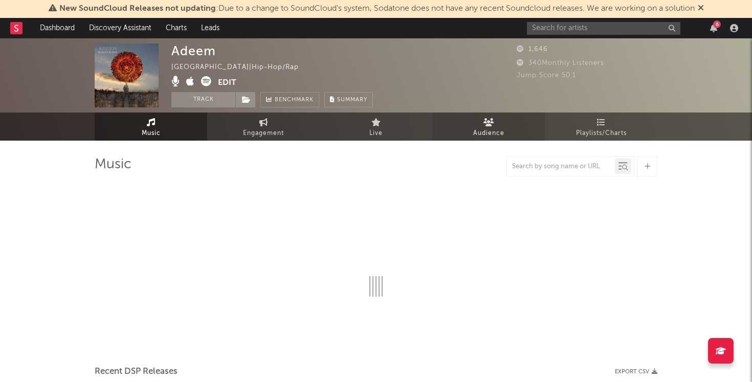
select select "1w"
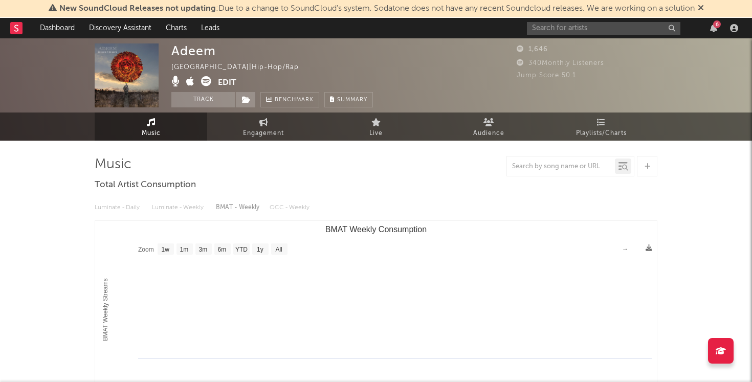
click at [613, 19] on div "6" at bounding box center [634, 28] width 215 height 20
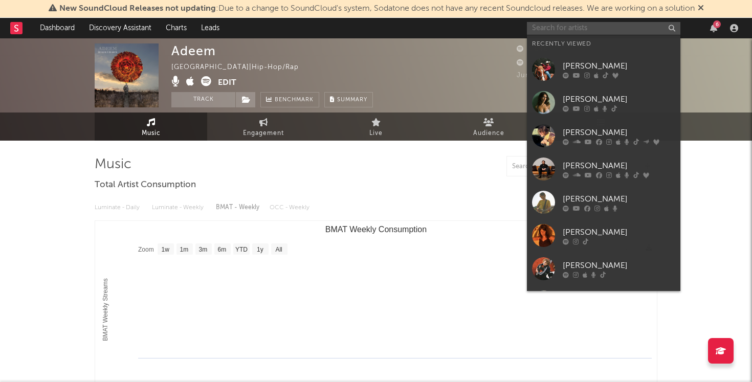
click at [611, 28] on input "text" at bounding box center [604, 28] width 154 height 13
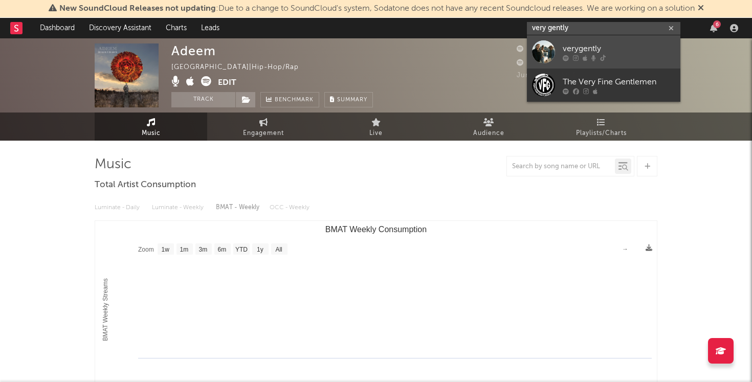
type input "very gently"
click at [577, 47] on div "verygently" at bounding box center [619, 48] width 113 height 12
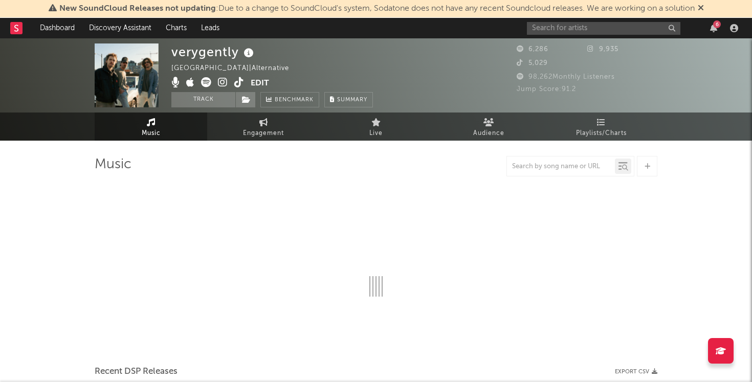
select select "6m"
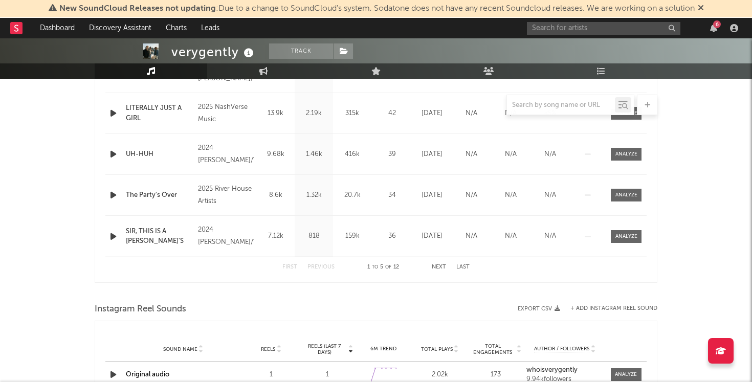
scroll to position [296, 0]
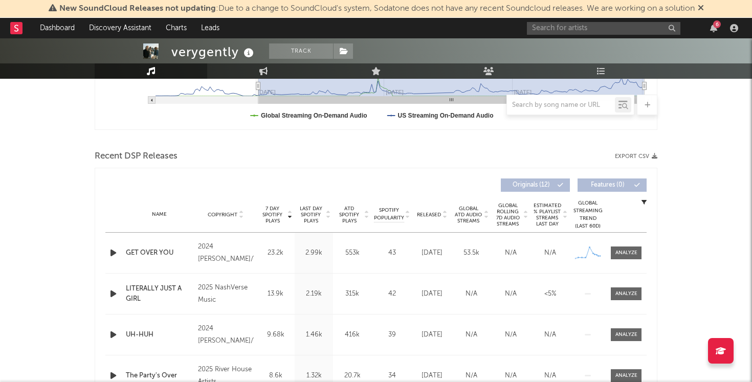
click at [312, 213] on span "Last Day Spotify Plays" at bounding box center [310, 215] width 27 height 18
click at [592, 209] on div "Global Streaming Trend (Last 60D)" at bounding box center [588, 215] width 31 height 31
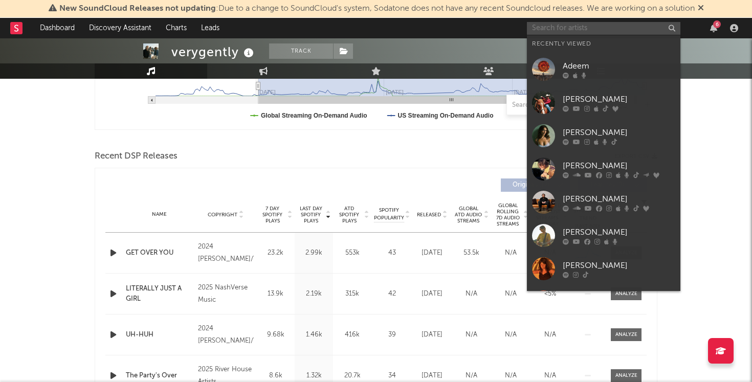
click at [586, 30] on input "text" at bounding box center [604, 28] width 154 height 13
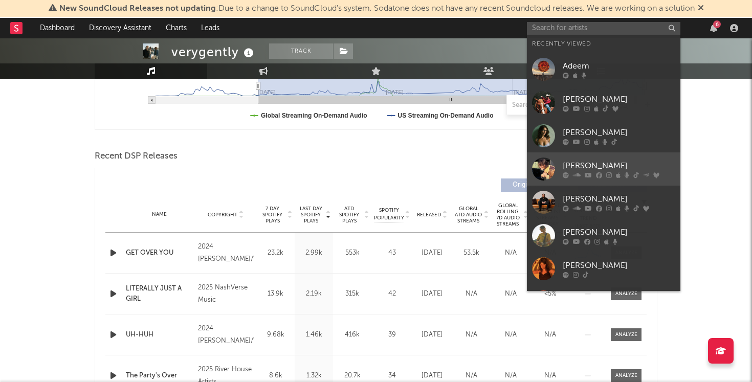
click at [585, 160] on div "[PERSON_NAME]" at bounding box center [619, 166] width 113 height 12
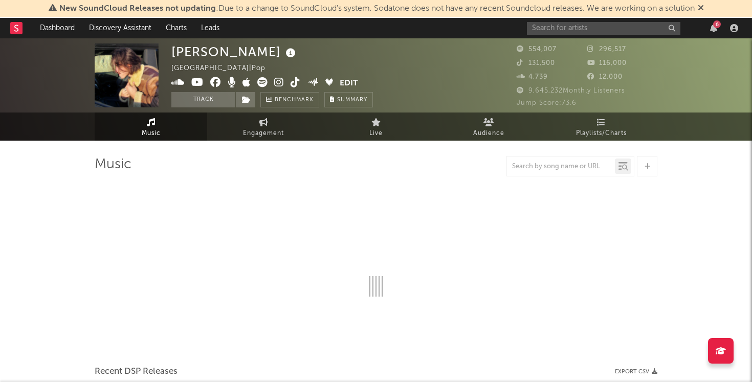
select select "6m"
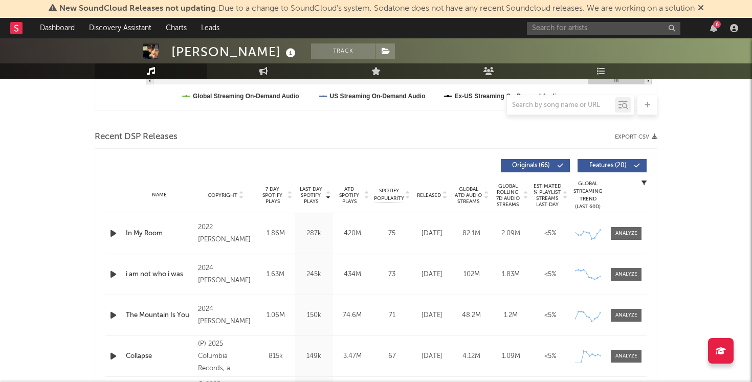
scroll to position [317, 0]
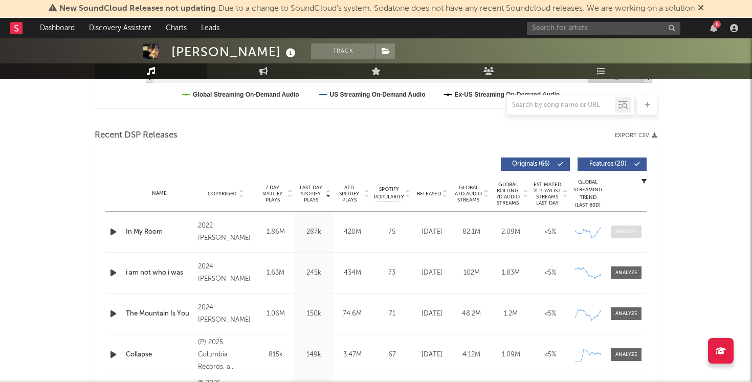
click at [624, 232] on div at bounding box center [627, 232] width 22 height 8
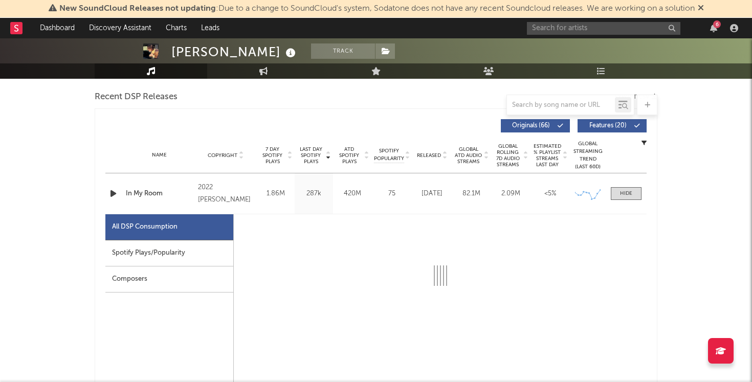
scroll to position [403, 0]
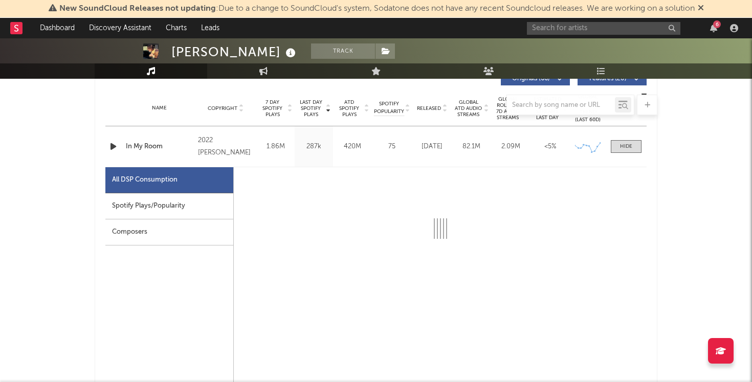
select select "6m"
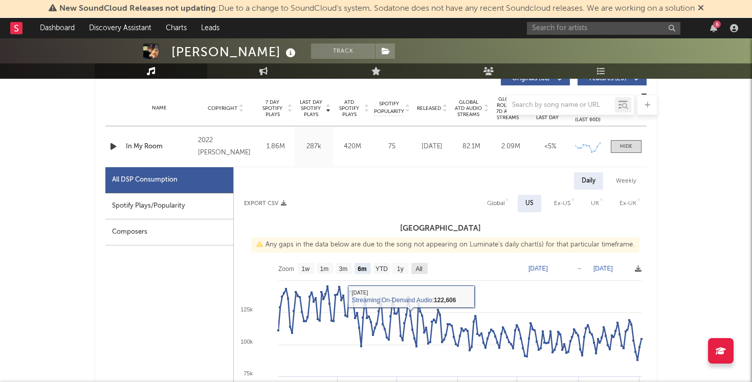
click at [421, 271] on text "All" at bounding box center [419, 269] width 7 height 7
select select "All"
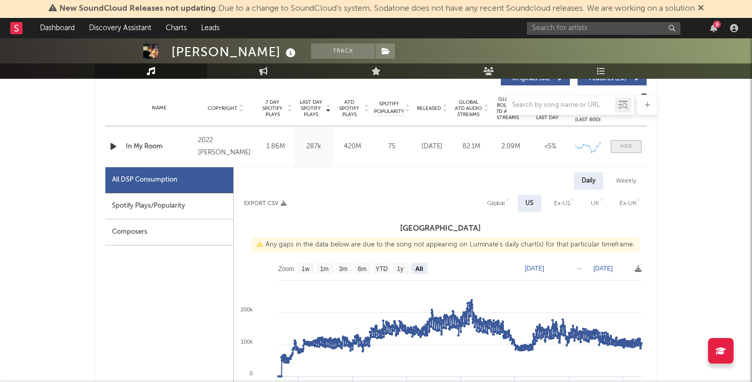
click at [630, 149] on div at bounding box center [626, 147] width 12 height 8
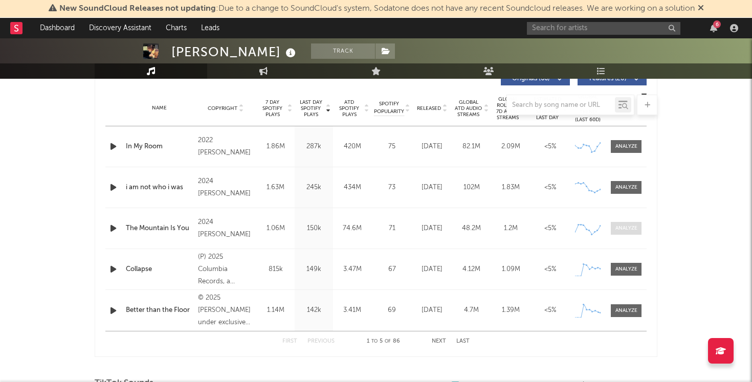
click at [629, 225] on div at bounding box center [627, 229] width 22 height 8
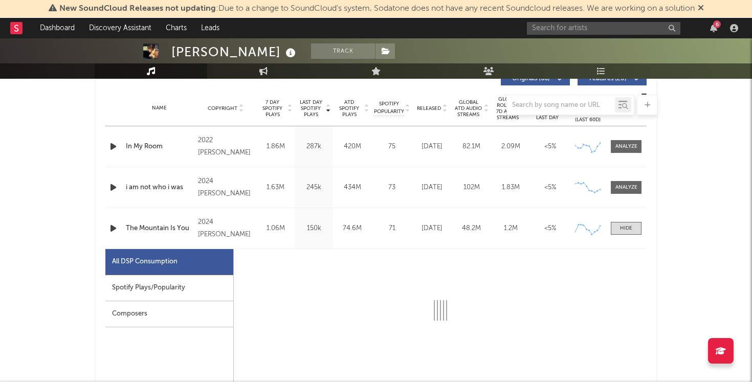
select select "6m"
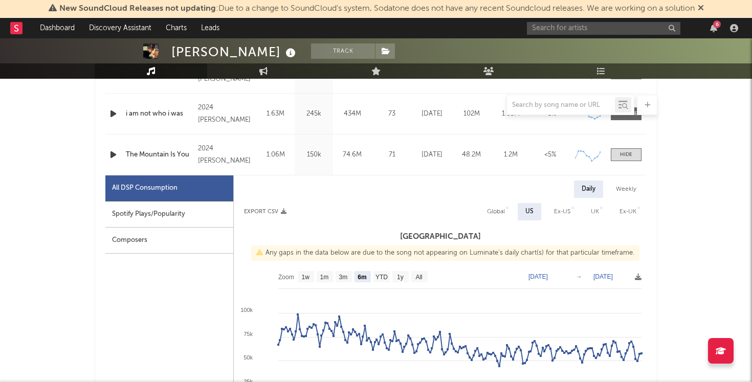
scroll to position [476, 0]
click at [416, 282] on rect at bounding box center [420, 277] width 16 height 11
select select "All"
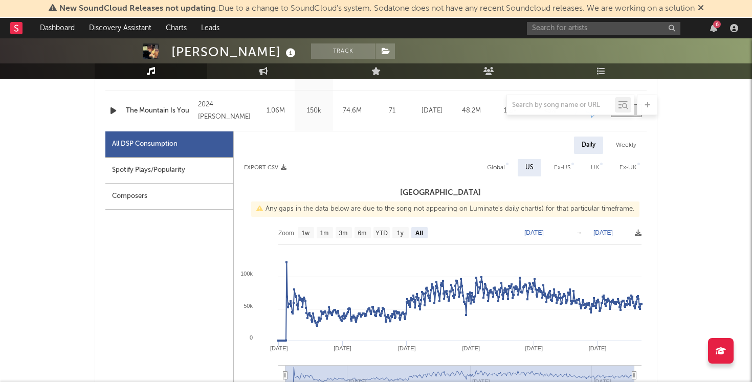
scroll to position [490, 0]
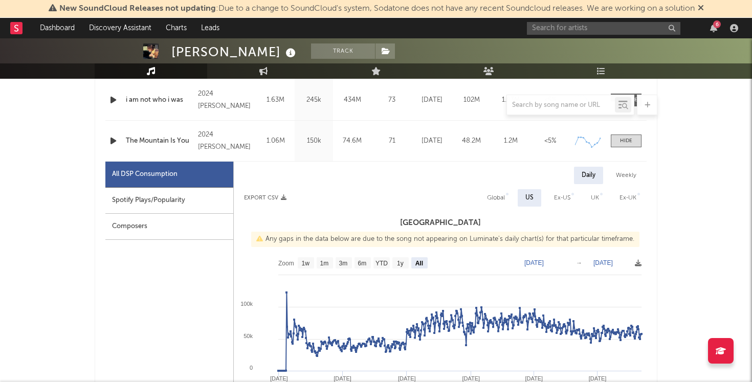
click at [627, 140] on div at bounding box center [626, 141] width 12 height 8
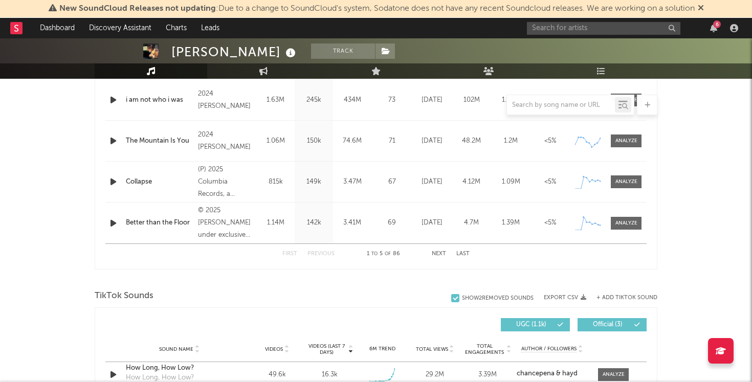
click at [443, 253] on button "Next" at bounding box center [439, 254] width 14 height 6
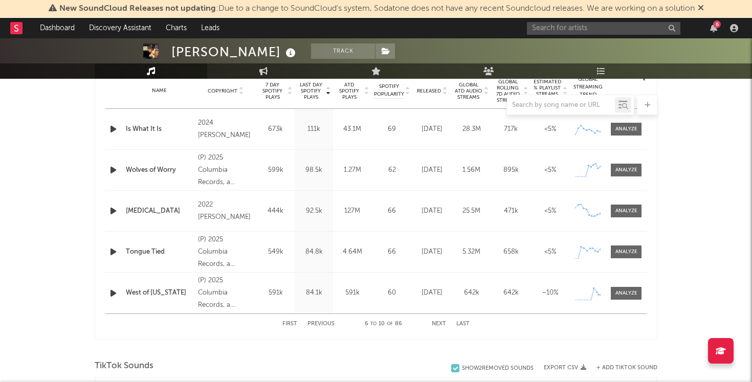
scroll to position [419, 0]
click at [440, 328] on button "Next" at bounding box center [439, 326] width 14 height 6
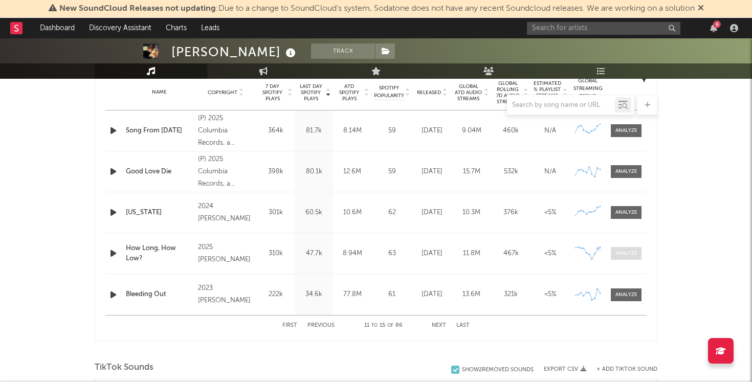
click at [621, 260] on span at bounding box center [626, 253] width 31 height 13
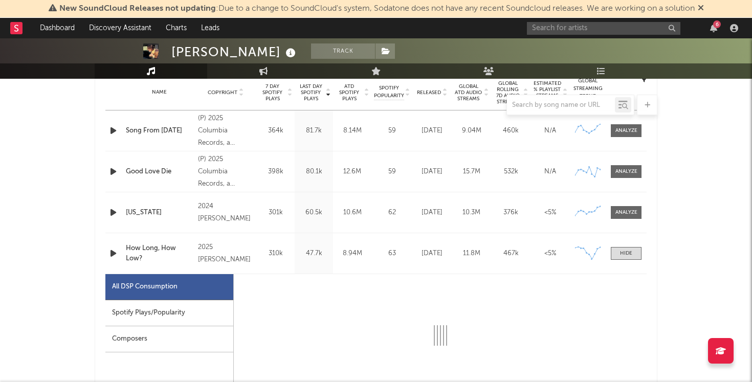
select select "1w"
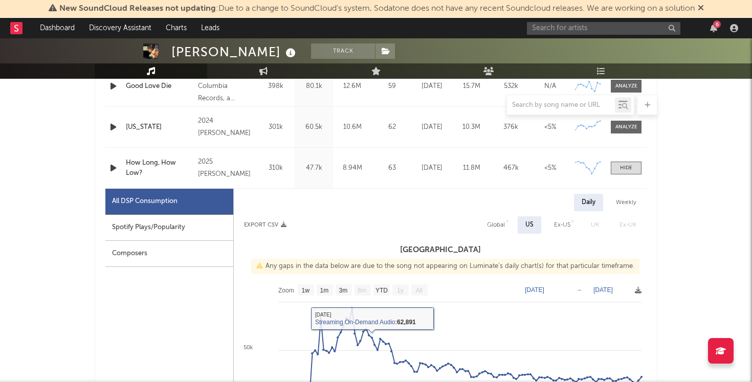
scroll to position [491, 0]
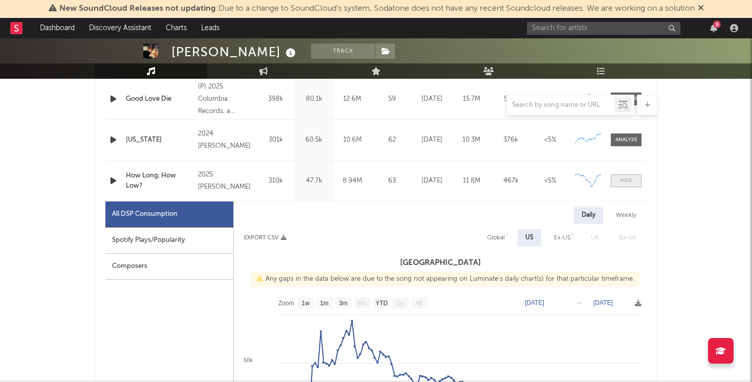
click at [624, 180] on div at bounding box center [626, 181] width 12 height 8
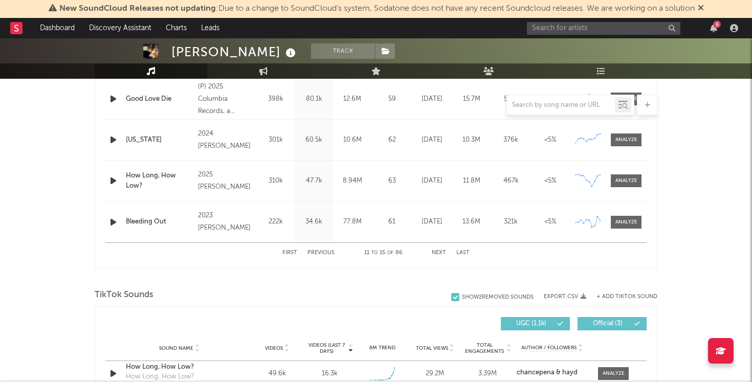
click at [324, 255] on button "Previous" at bounding box center [321, 253] width 27 height 6
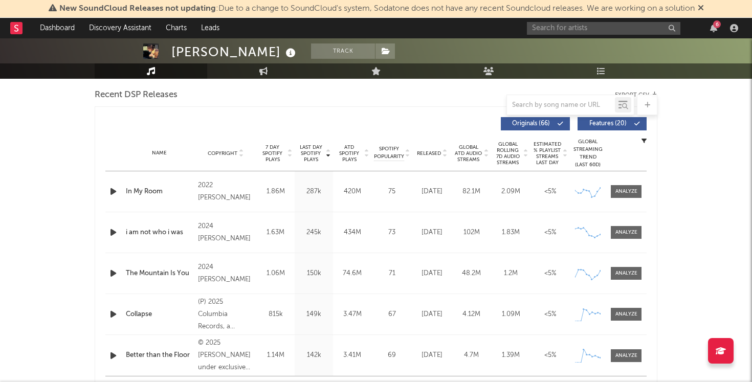
scroll to position [354, 0]
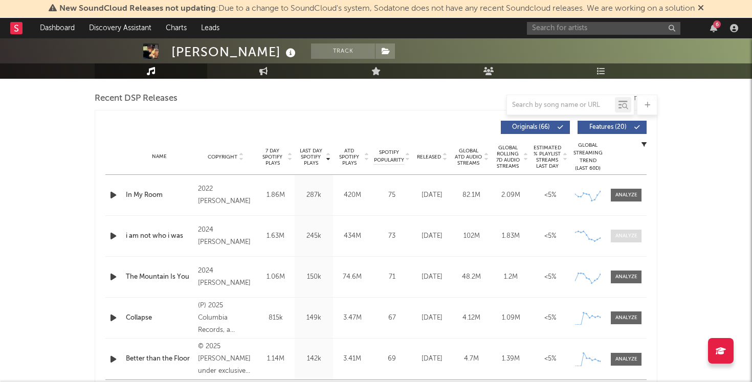
click at [626, 230] on span at bounding box center [626, 236] width 31 height 13
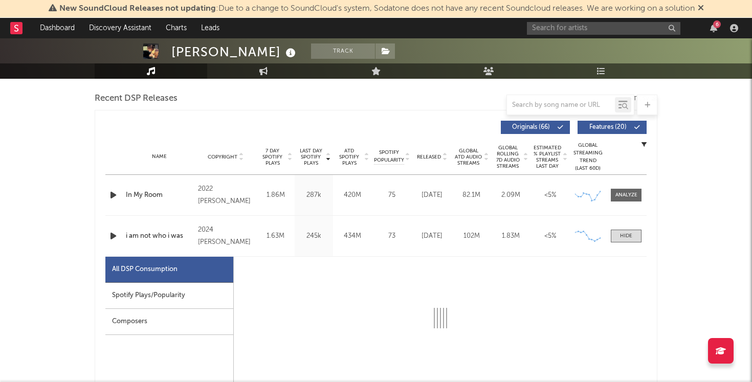
select select "6m"
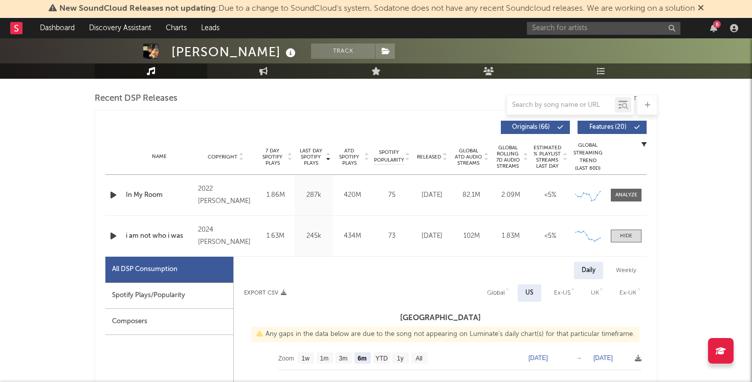
scroll to position [425, 0]
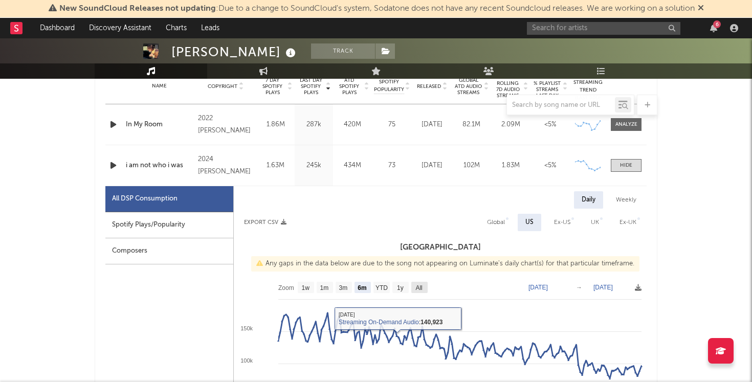
click at [424, 285] on rect at bounding box center [420, 287] width 16 height 11
select select "All"
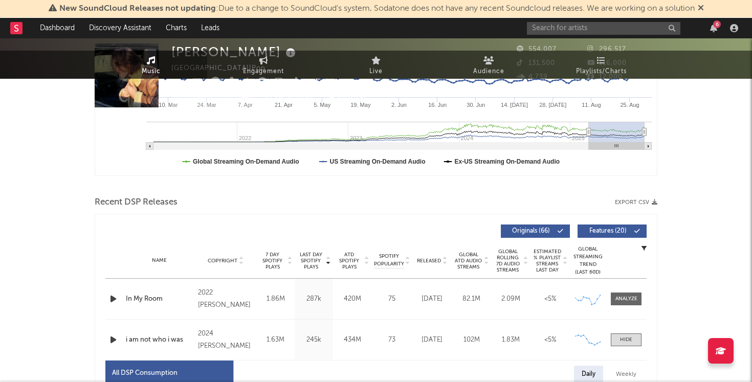
scroll to position [0, 0]
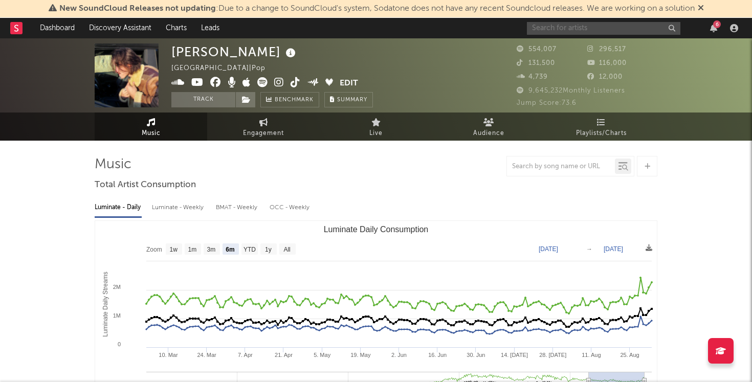
click at [587, 30] on input "text" at bounding box center [604, 28] width 154 height 13
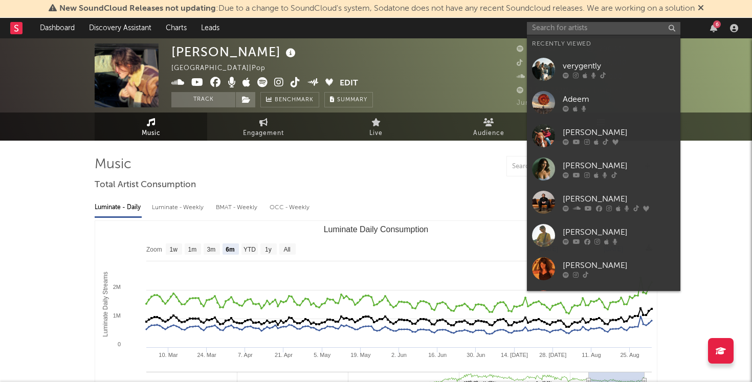
click at [516, 41] on div "Chance Peña United States | Pop Edit Track Benchmark Summary 554,007 296,517 13…" at bounding box center [376, 75] width 752 height 74
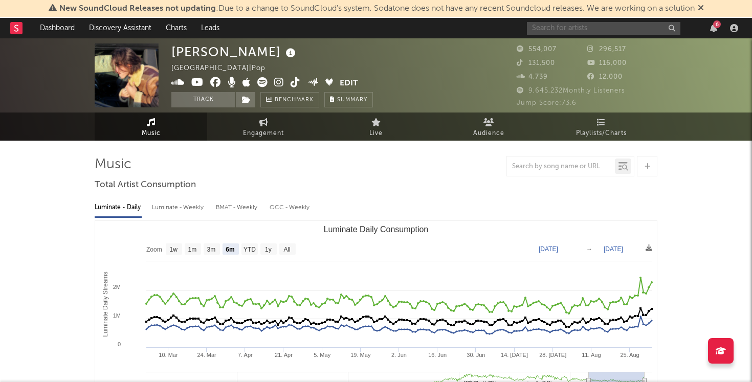
click at [567, 27] on input "text" at bounding box center [604, 28] width 154 height 13
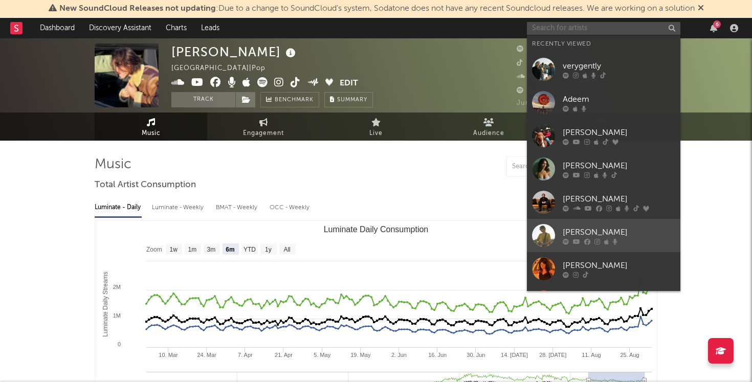
scroll to position [94, 0]
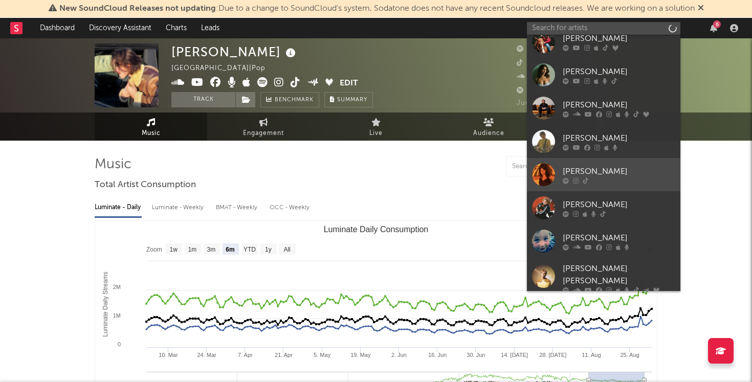
click at [623, 176] on div "[PERSON_NAME]" at bounding box center [619, 171] width 113 height 12
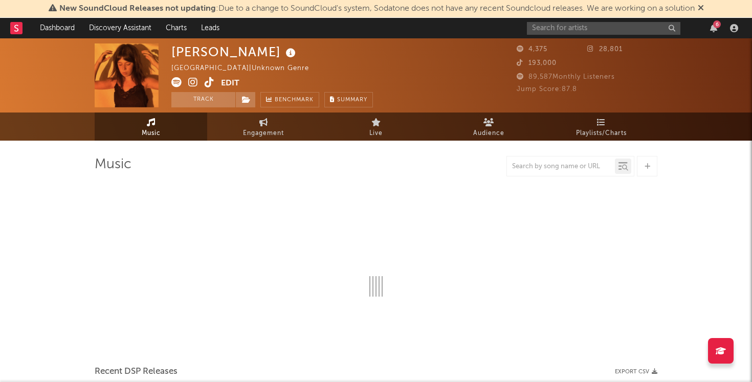
select select "1w"
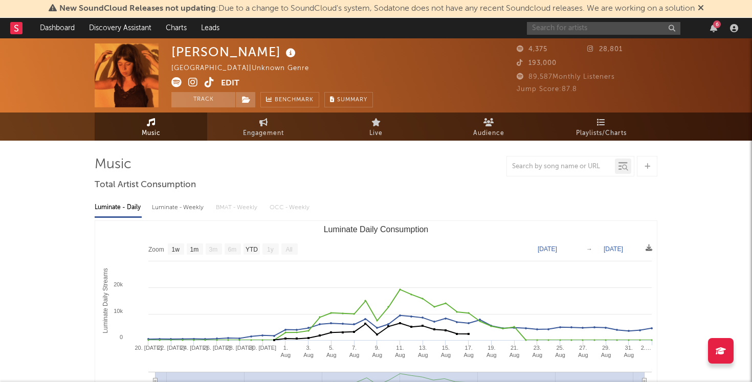
click at [582, 28] on input "text" at bounding box center [604, 28] width 154 height 13
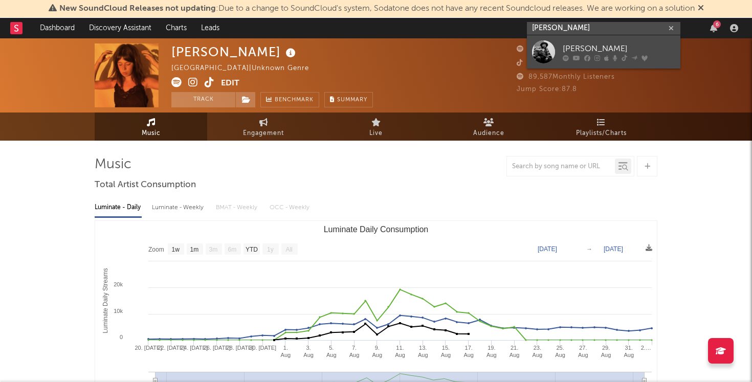
type input "larry fleet"
click at [542, 48] on div at bounding box center [543, 51] width 23 height 23
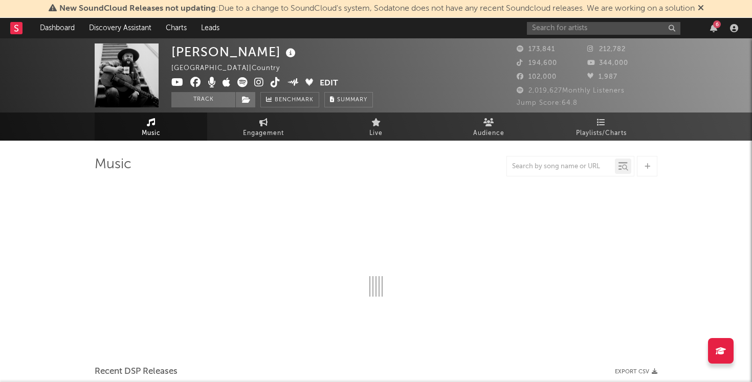
select select "6m"
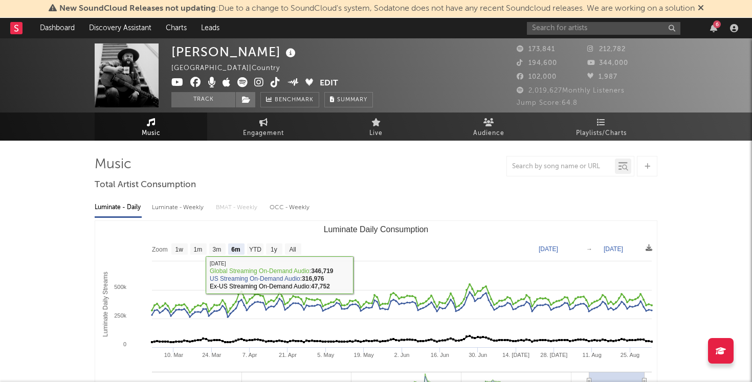
click at [192, 201] on div "Luminate - Weekly" at bounding box center [179, 207] width 54 height 17
select select "6m"
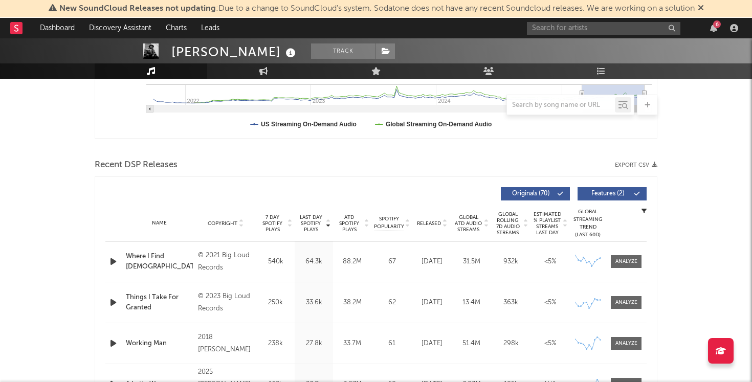
scroll to position [296, 0]
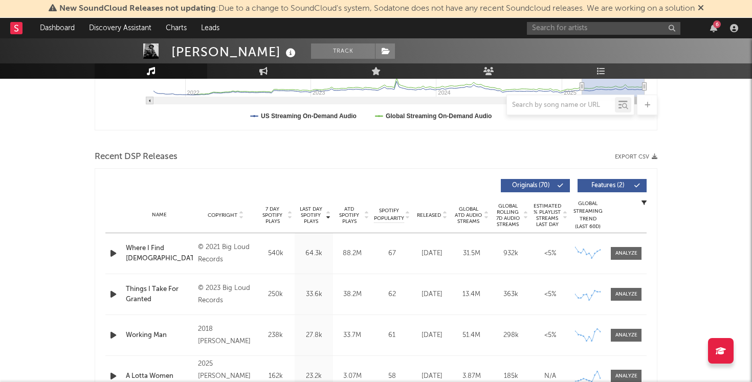
click at [352, 220] on span "ATD Spotify Plays" at bounding box center [349, 215] width 27 height 18
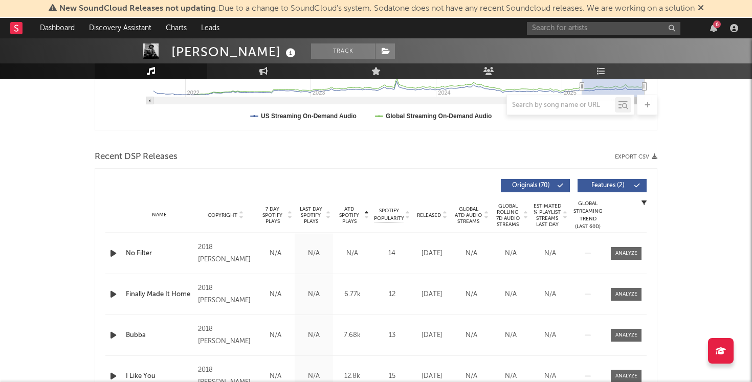
click at [352, 220] on span "ATD Spotify Plays" at bounding box center [349, 215] width 27 height 18
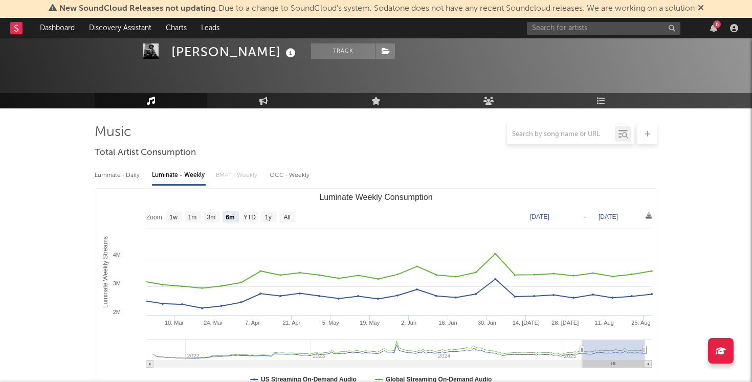
scroll to position [0, 0]
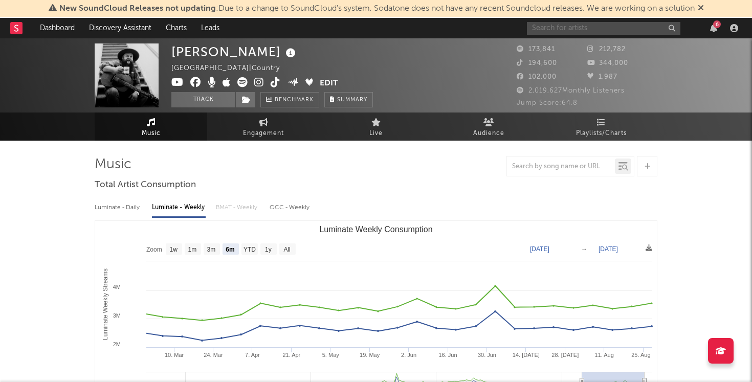
click at [584, 27] on input "text" at bounding box center [604, 28] width 154 height 13
type input "g"
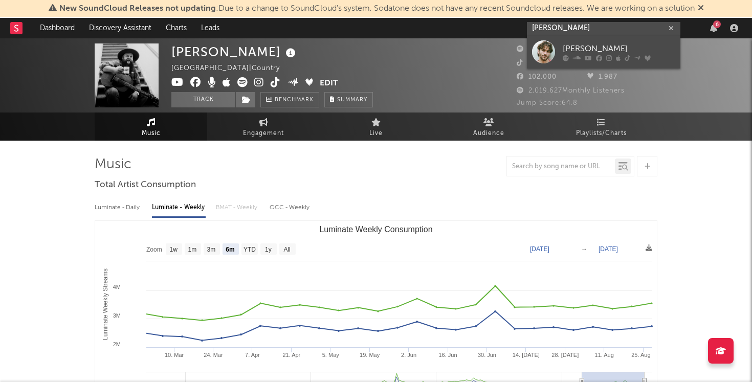
type input "jonah kagen"
click at [586, 46] on div "[PERSON_NAME]" at bounding box center [619, 48] width 113 height 12
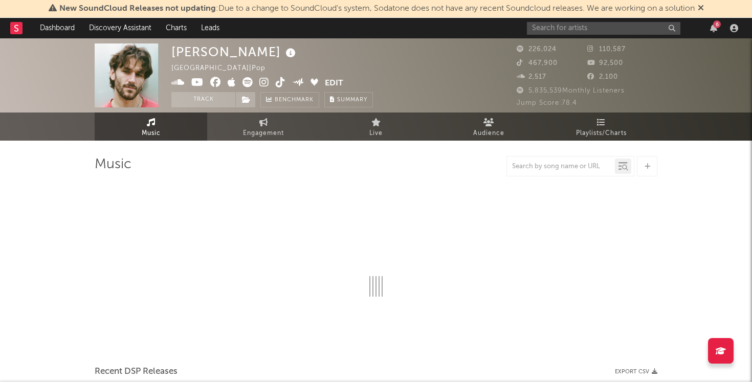
select select "6m"
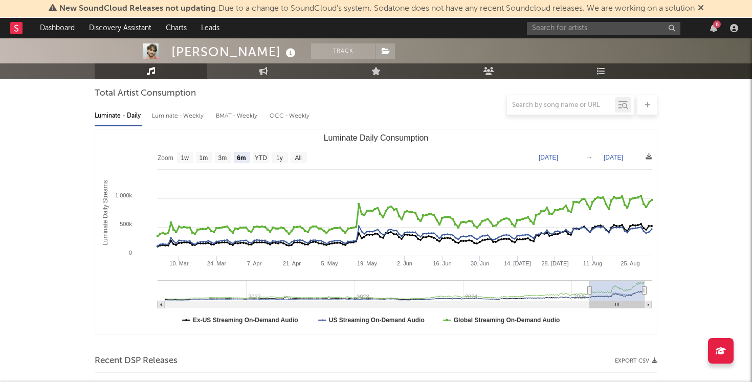
scroll to position [93, 0]
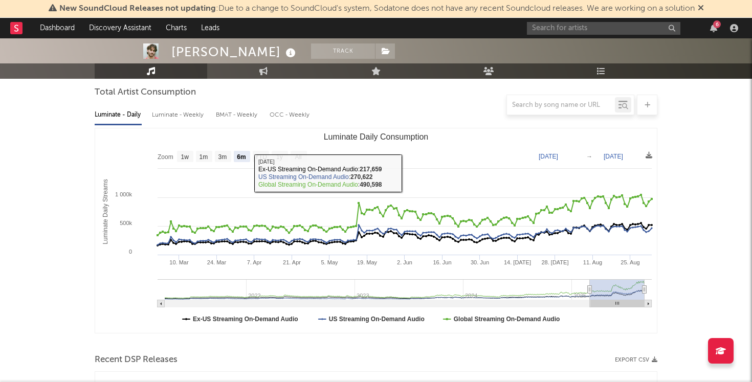
click at [170, 115] on div "Luminate - Weekly" at bounding box center [179, 114] width 54 height 17
select select "6m"
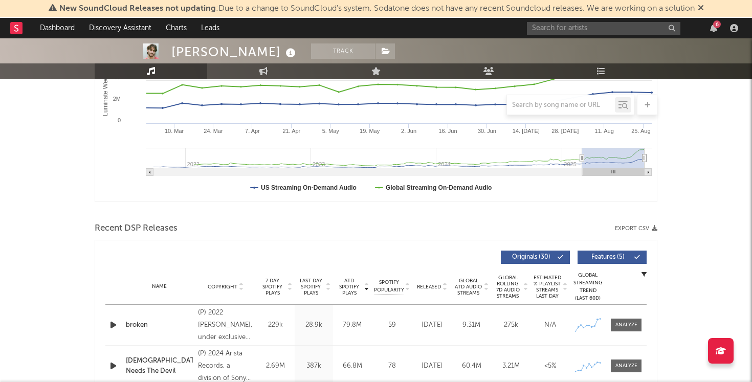
scroll to position [295, 0]
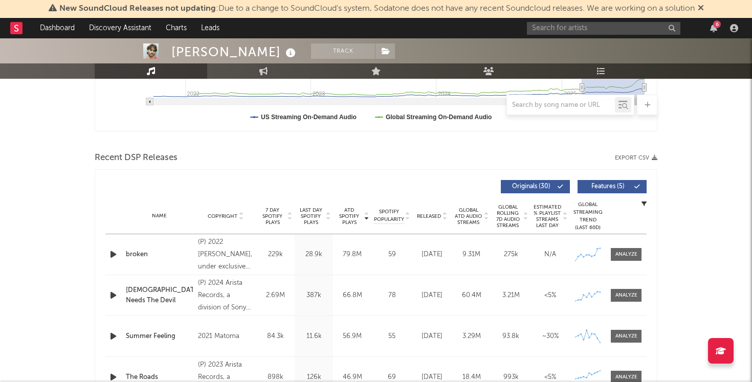
click at [279, 214] on span "7 Day Spotify Plays" at bounding box center [272, 216] width 27 height 18
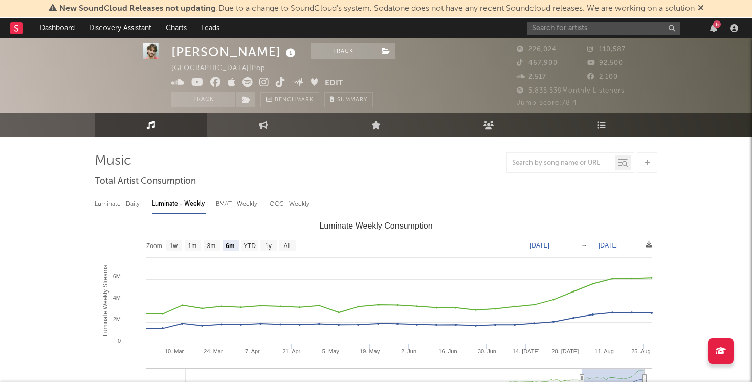
scroll to position [0, 0]
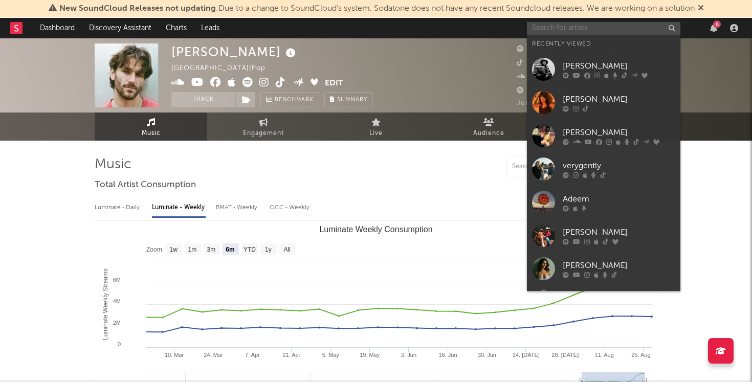
click at [590, 32] on input "text" at bounding box center [604, 28] width 154 height 13
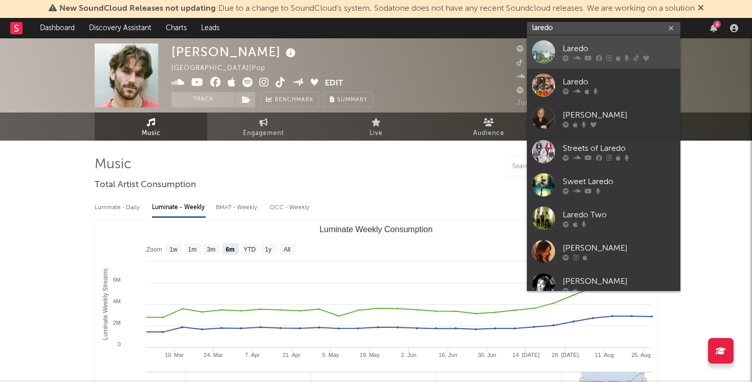
type input "laredo"
click at [547, 51] on div at bounding box center [543, 51] width 23 height 23
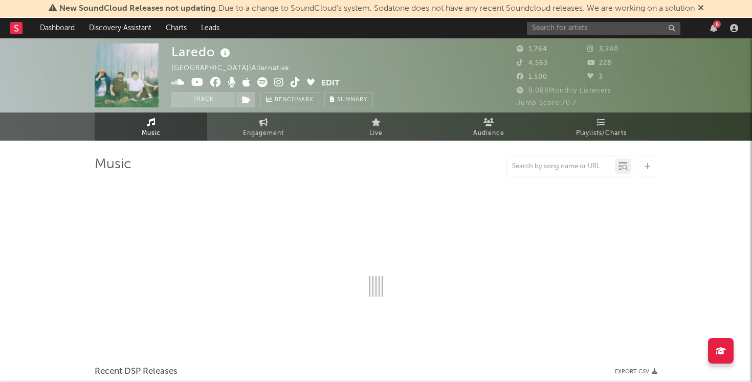
select select "6m"
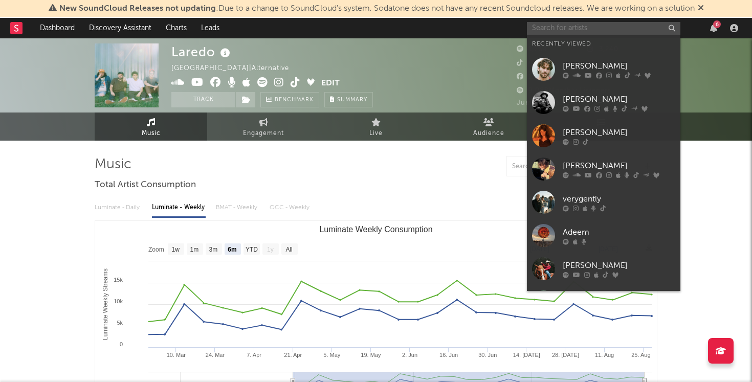
click at [602, 25] on input "text" at bounding box center [604, 28] width 154 height 13
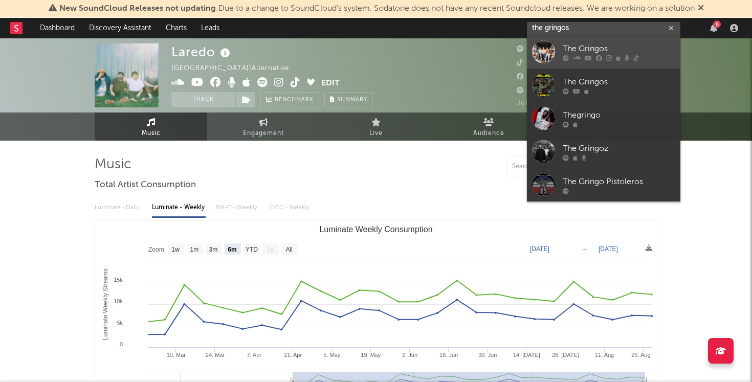
type input "the gringos"
click at [593, 41] on link "The Gringos" at bounding box center [604, 51] width 154 height 33
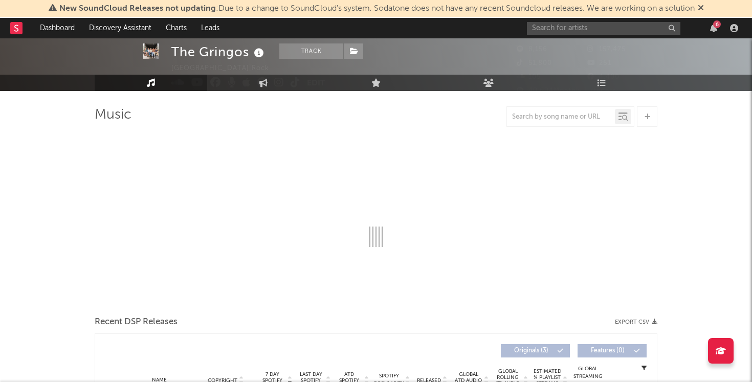
select select "1w"
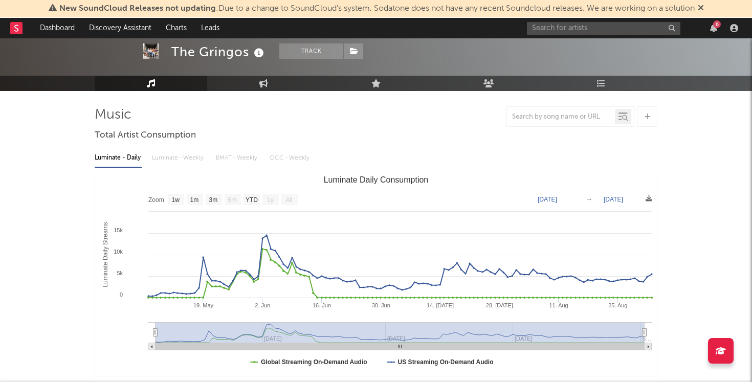
scroll to position [115, 0]
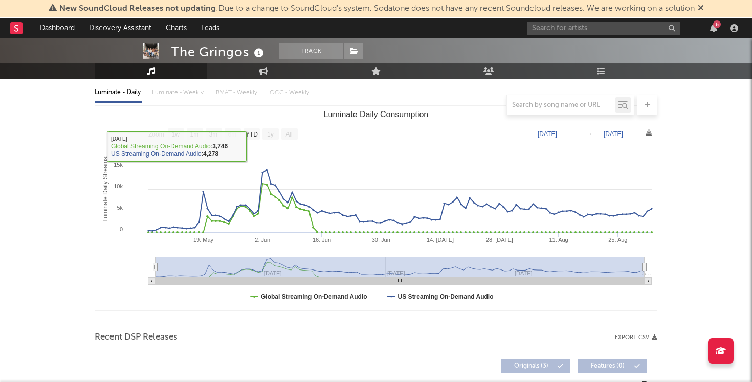
click at [170, 92] on div "Luminate - Daily Luminate - Weekly BMAT - Weekly OCC - Weekly" at bounding box center [376, 92] width 563 height 17
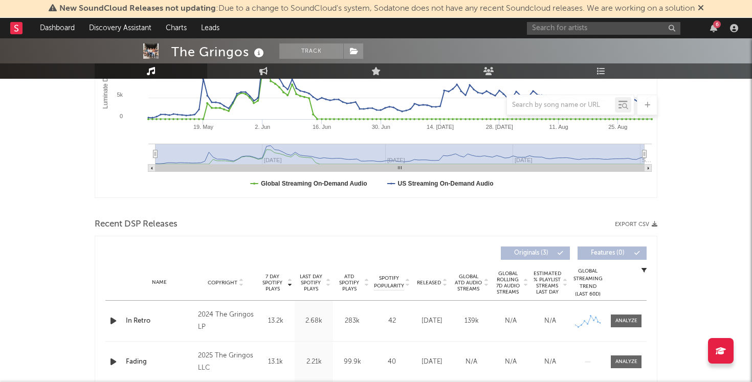
scroll to position [229, 0]
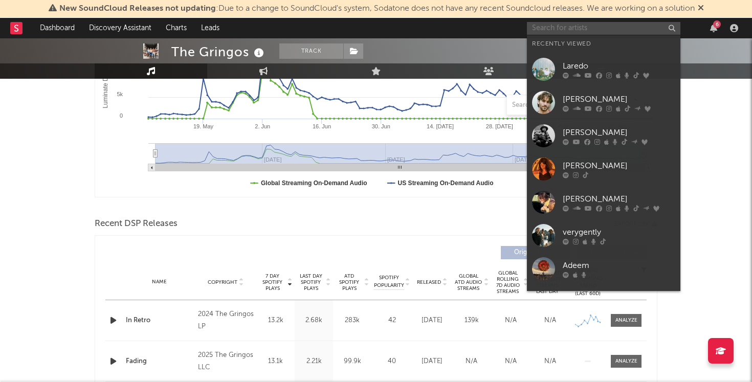
click at [573, 30] on input "text" at bounding box center [604, 28] width 154 height 13
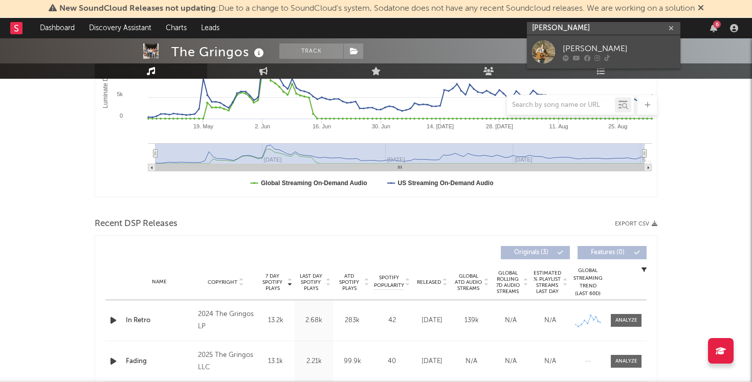
type input "andrew lucier"
click at [546, 47] on div at bounding box center [543, 51] width 23 height 23
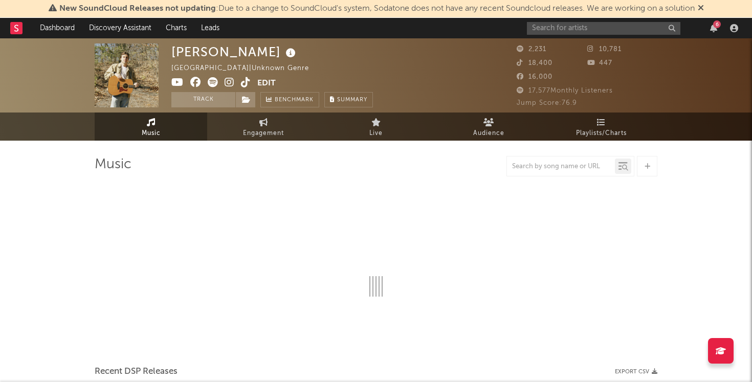
select select "1w"
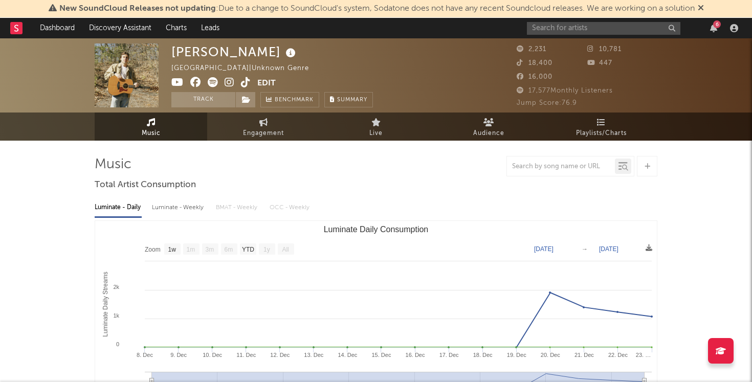
click at [180, 208] on div "Luminate - Weekly" at bounding box center [179, 207] width 54 height 17
select select "6m"
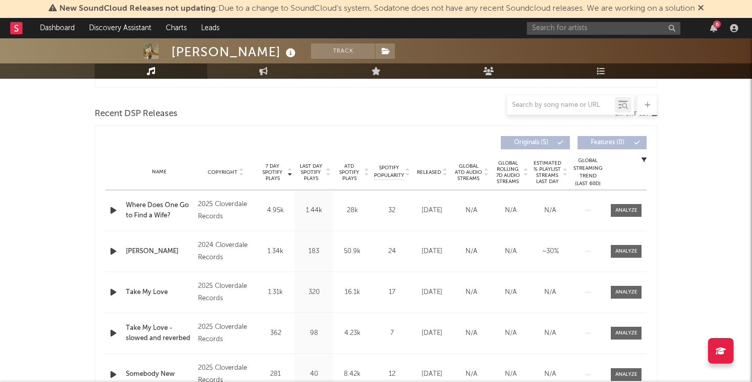
scroll to position [330, 0]
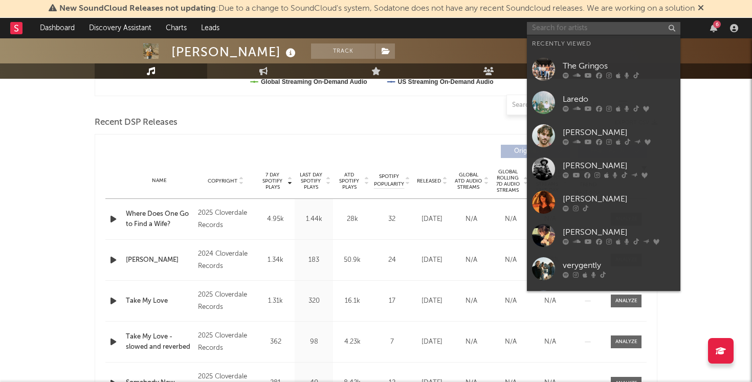
click at [556, 26] on input "text" at bounding box center [604, 28] width 154 height 13
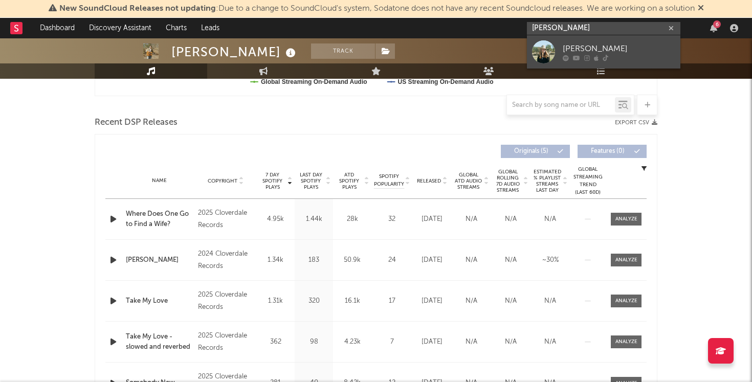
type input "sela campbell"
click at [603, 48] on div "[PERSON_NAME]" at bounding box center [619, 48] width 113 height 12
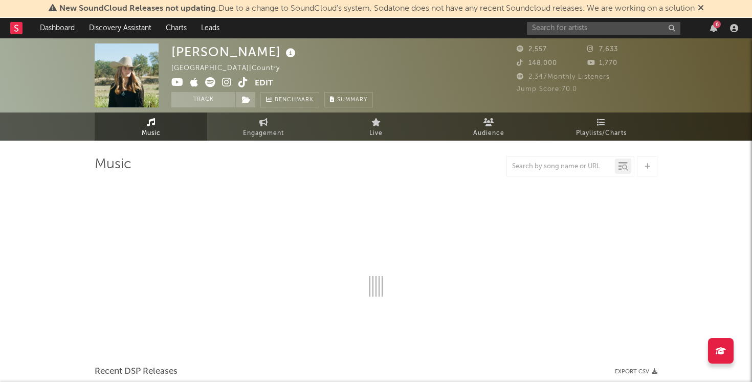
select select "6m"
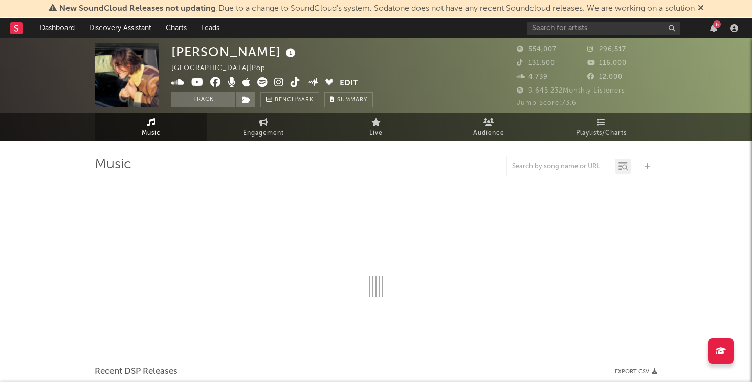
select select "6m"
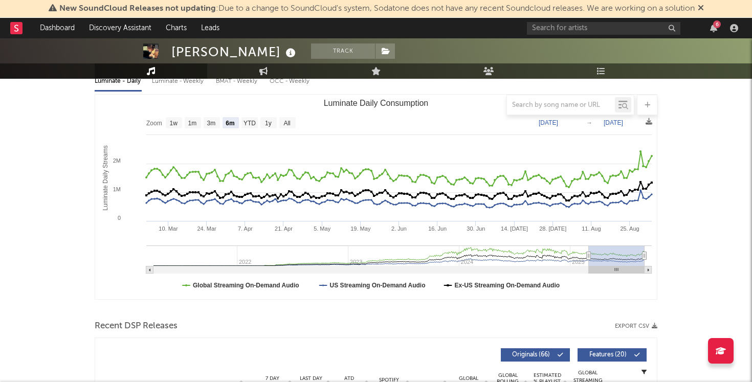
scroll to position [149, 0]
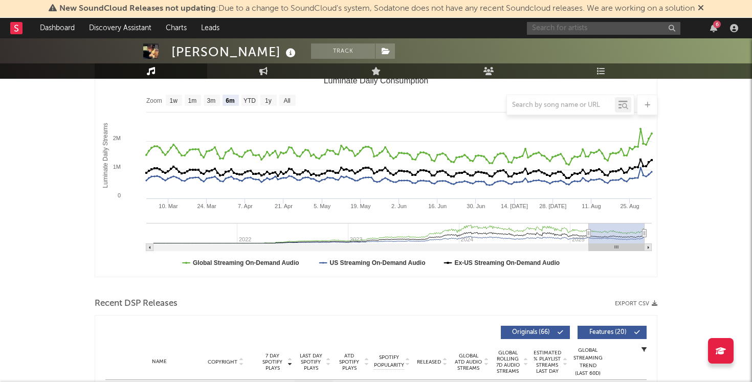
click at [585, 30] on input "text" at bounding box center [604, 28] width 154 height 13
click at [18, 29] on rect at bounding box center [16, 28] width 12 height 12
